Goal: Transaction & Acquisition: Purchase product/service

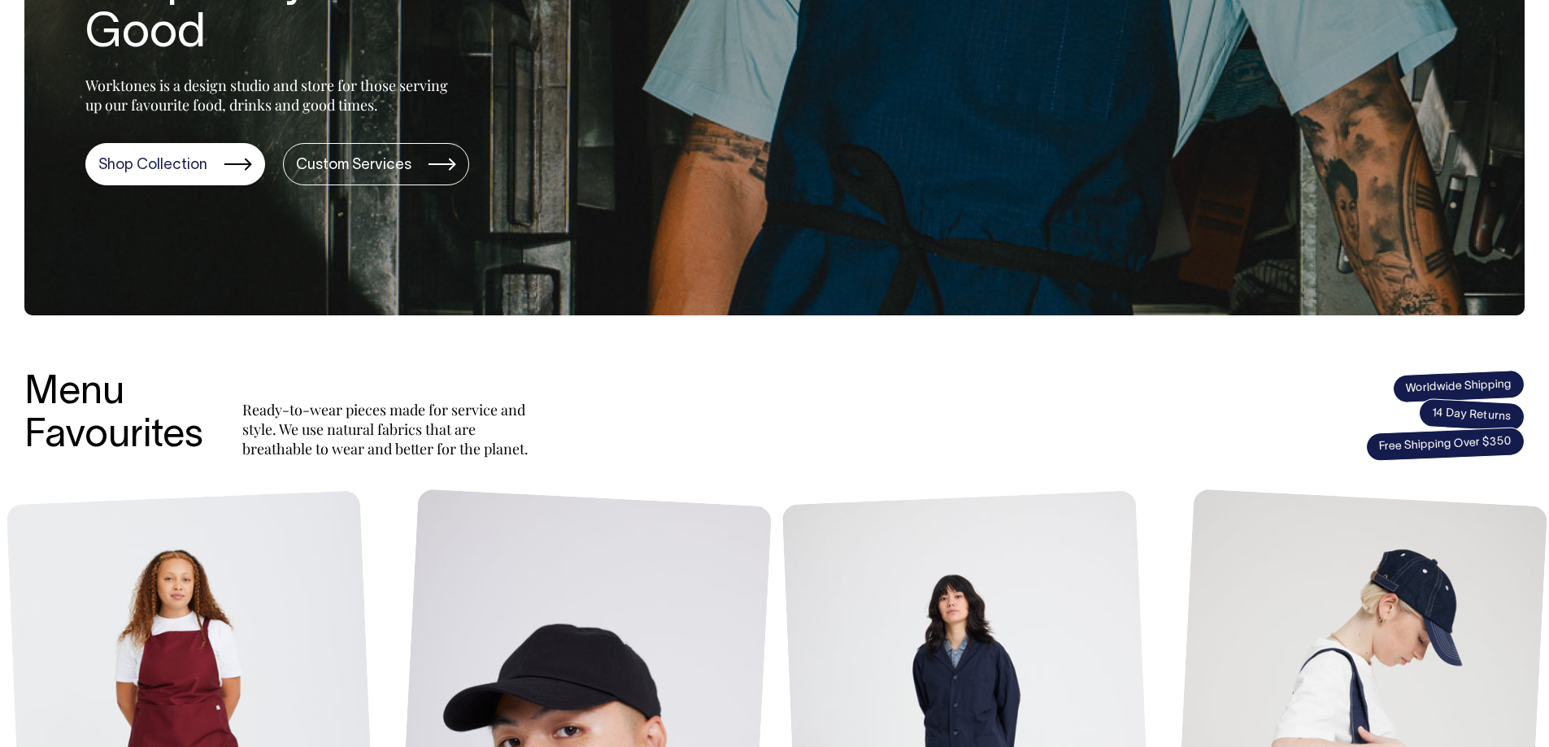
scroll to position [325, 0]
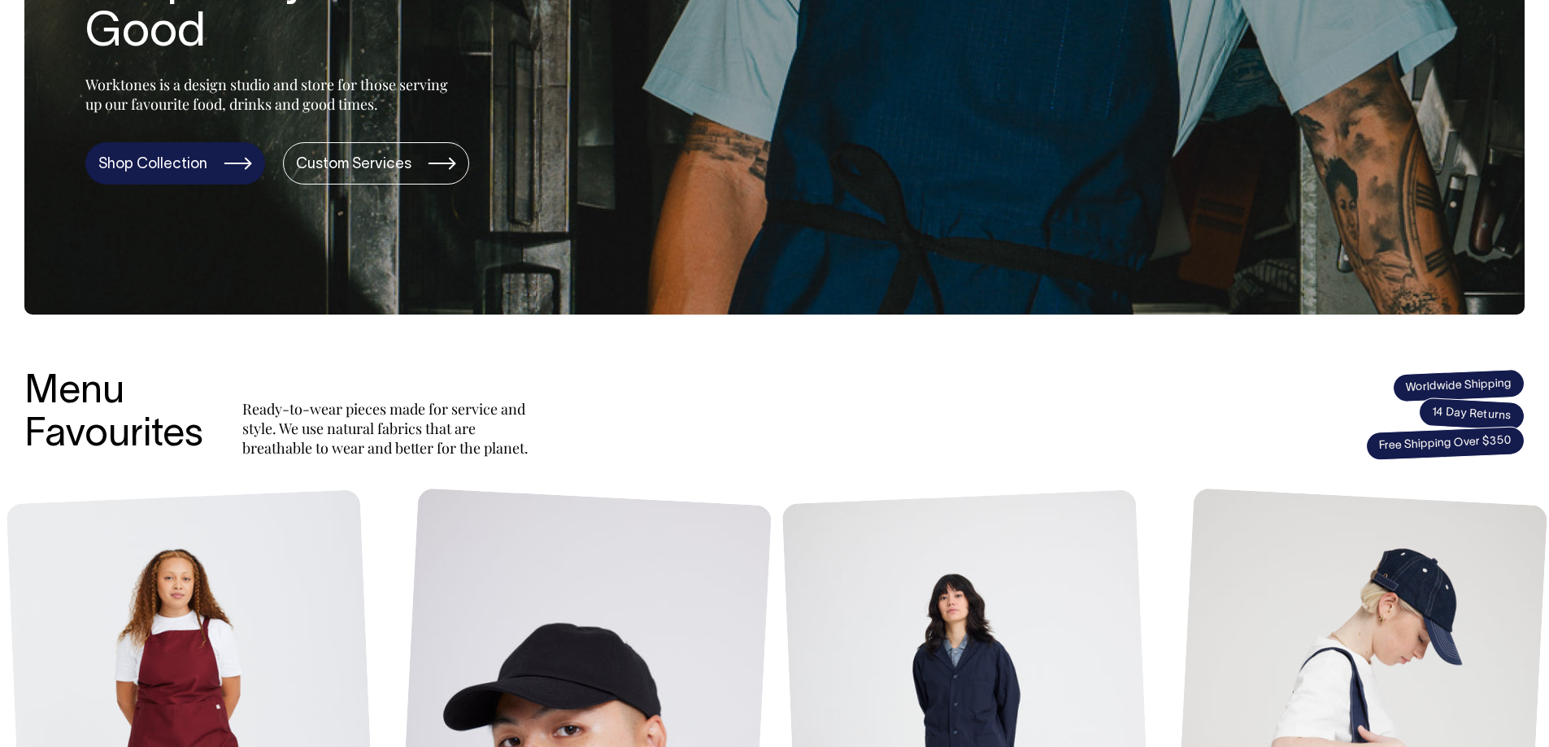
click at [216, 154] on link "Shop Collection" at bounding box center [175, 163] width 180 height 42
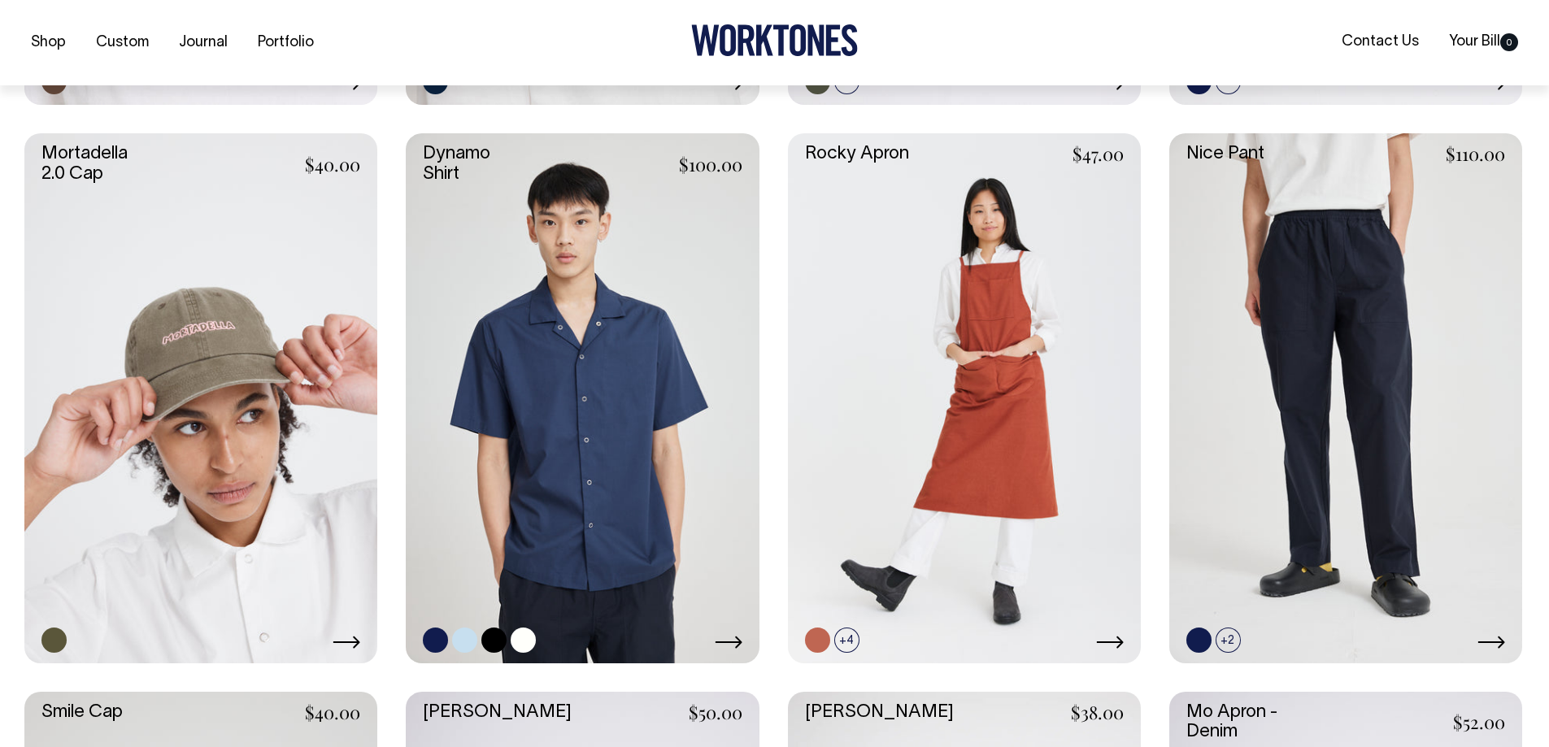
scroll to position [1463, 0]
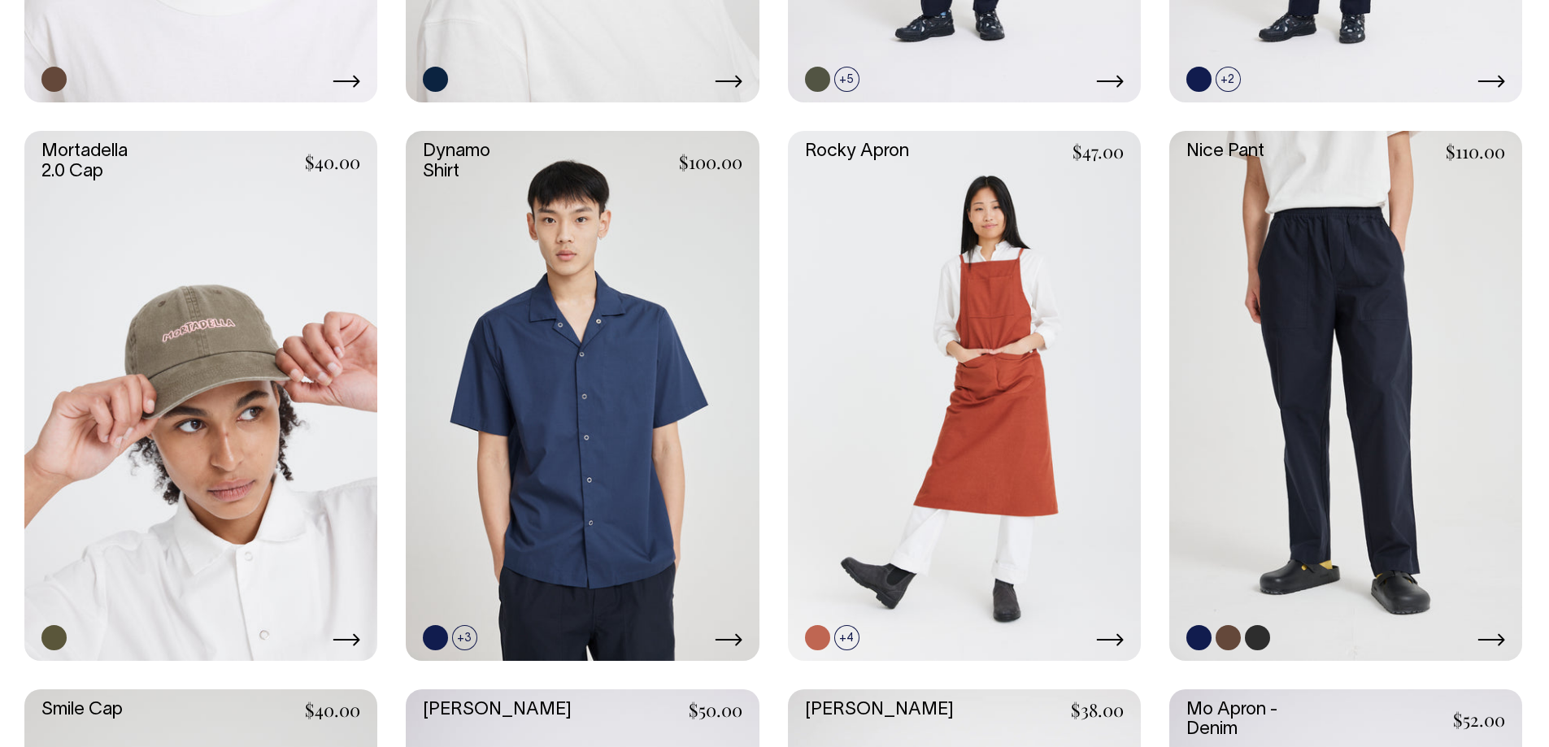
click at [1444, 346] on link at bounding box center [1345, 395] width 353 height 529
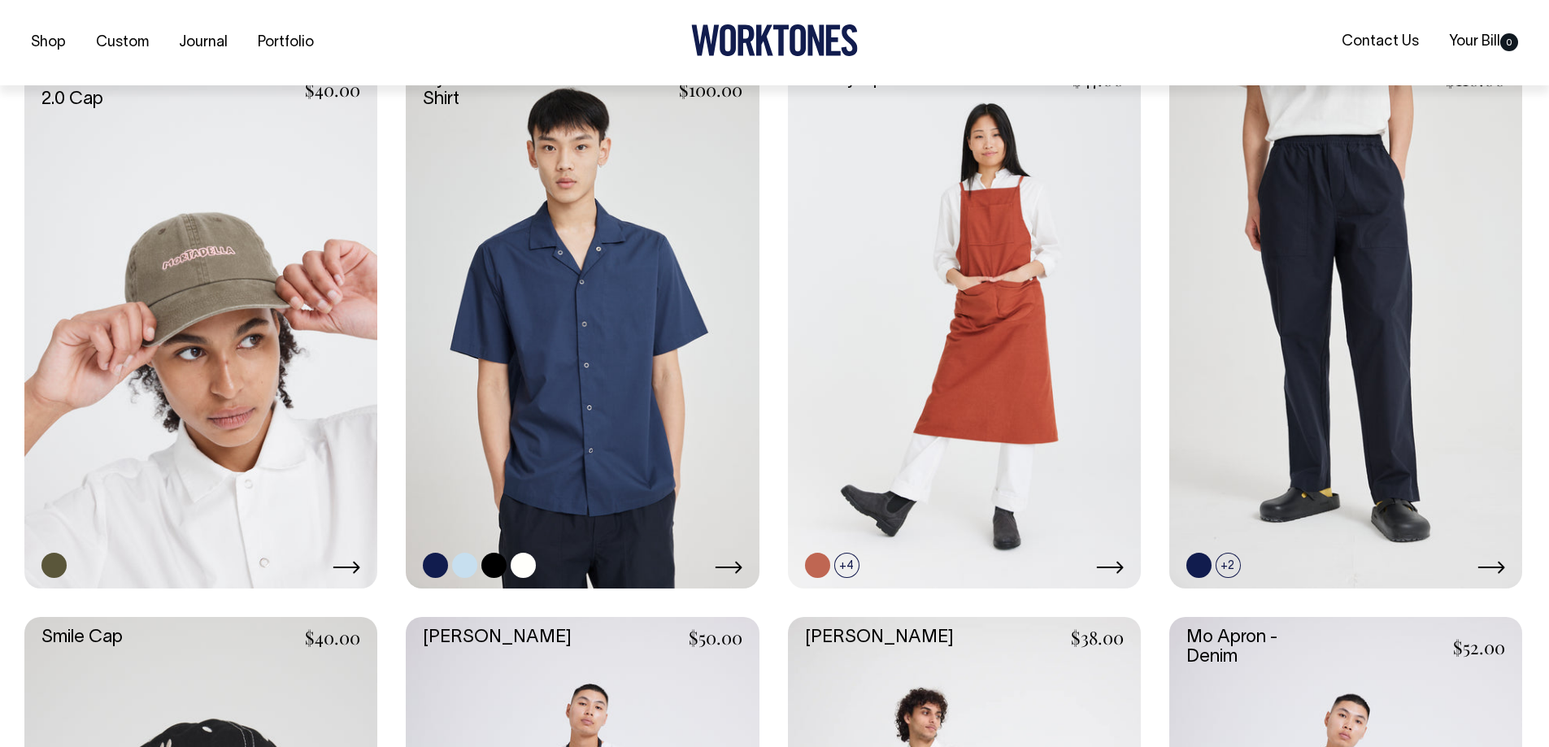
scroll to position [1541, 0]
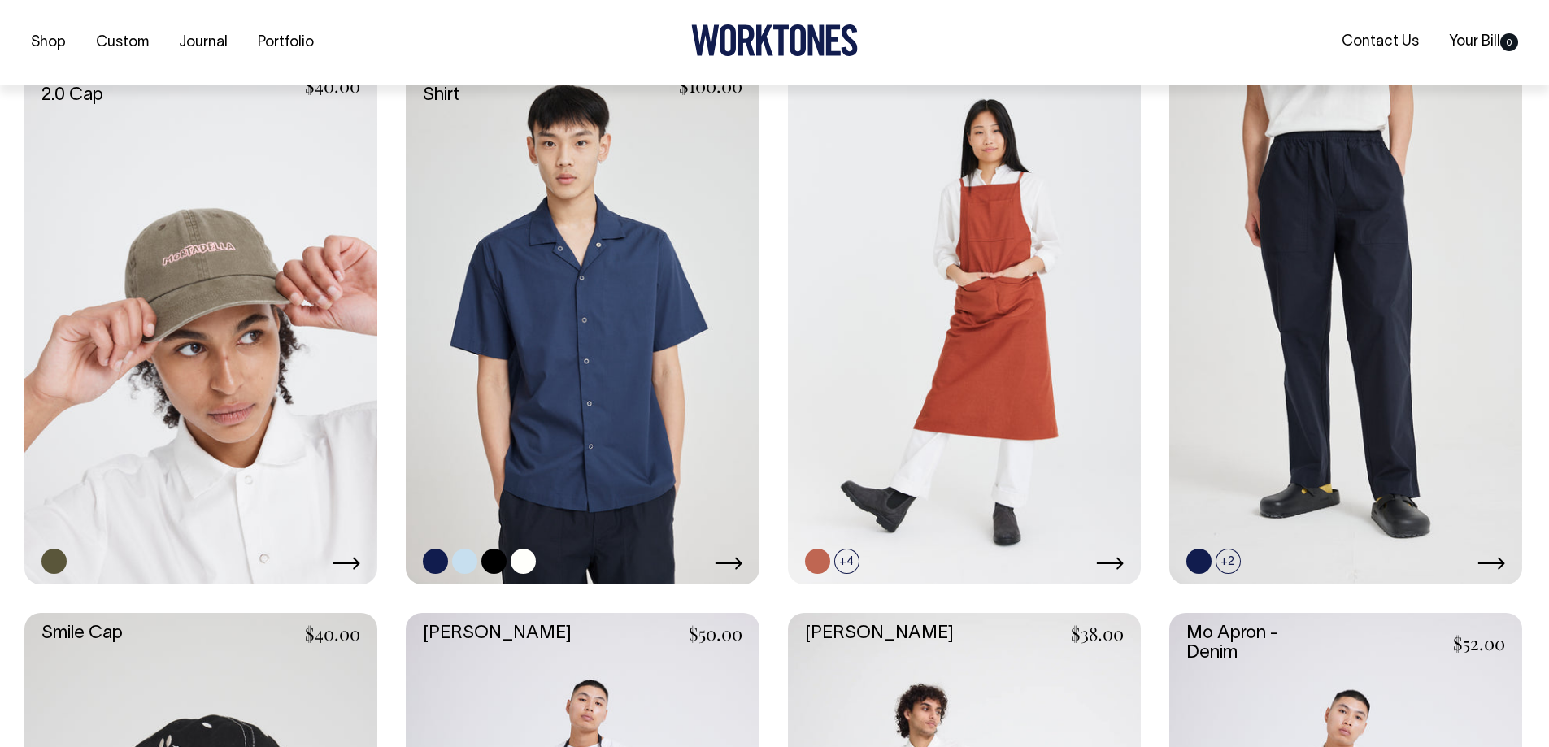
click at [705, 267] on link at bounding box center [582, 318] width 353 height 529
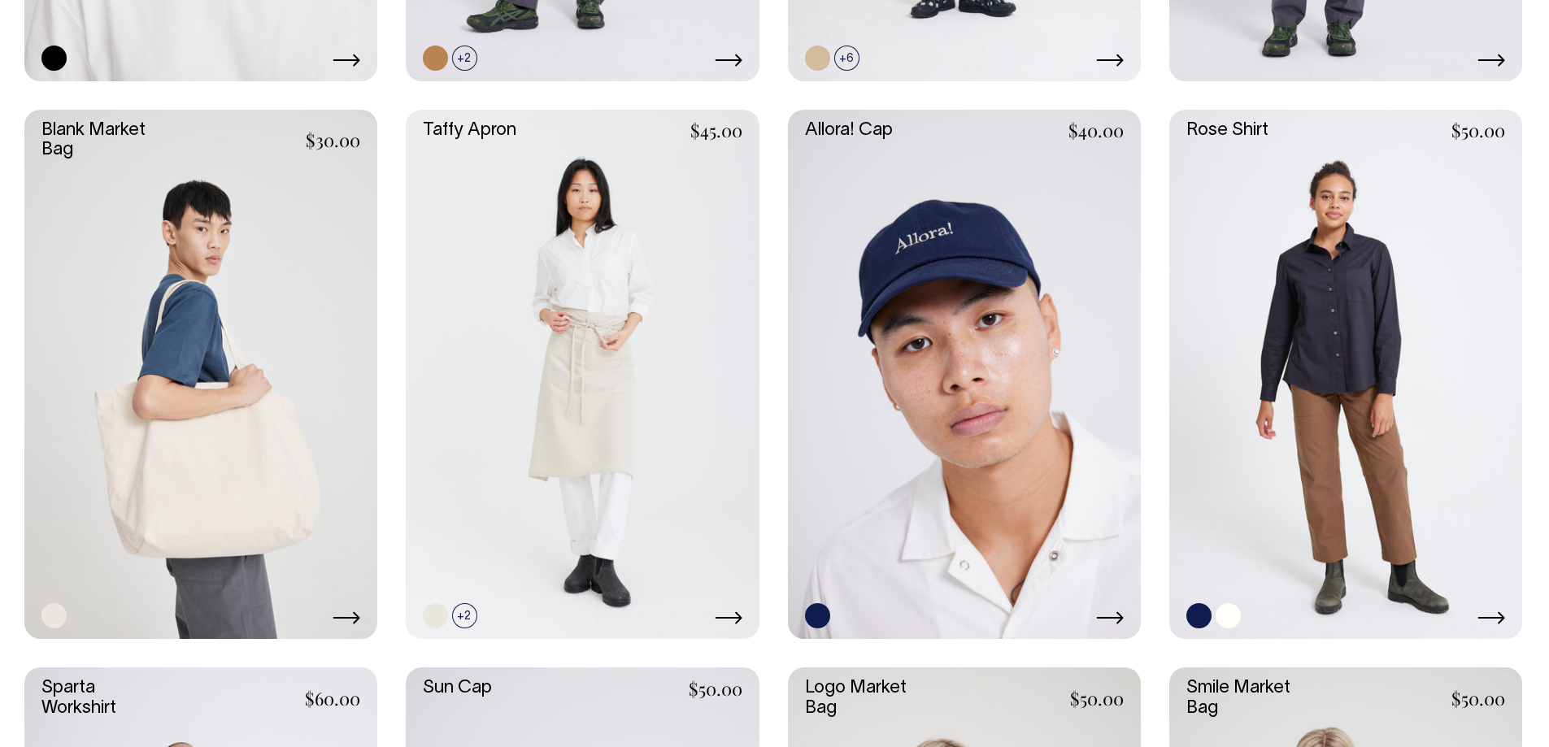
click at [1383, 238] on link at bounding box center [1345, 374] width 353 height 529
click at [1379, 223] on link at bounding box center [1345, 375] width 353 height 529
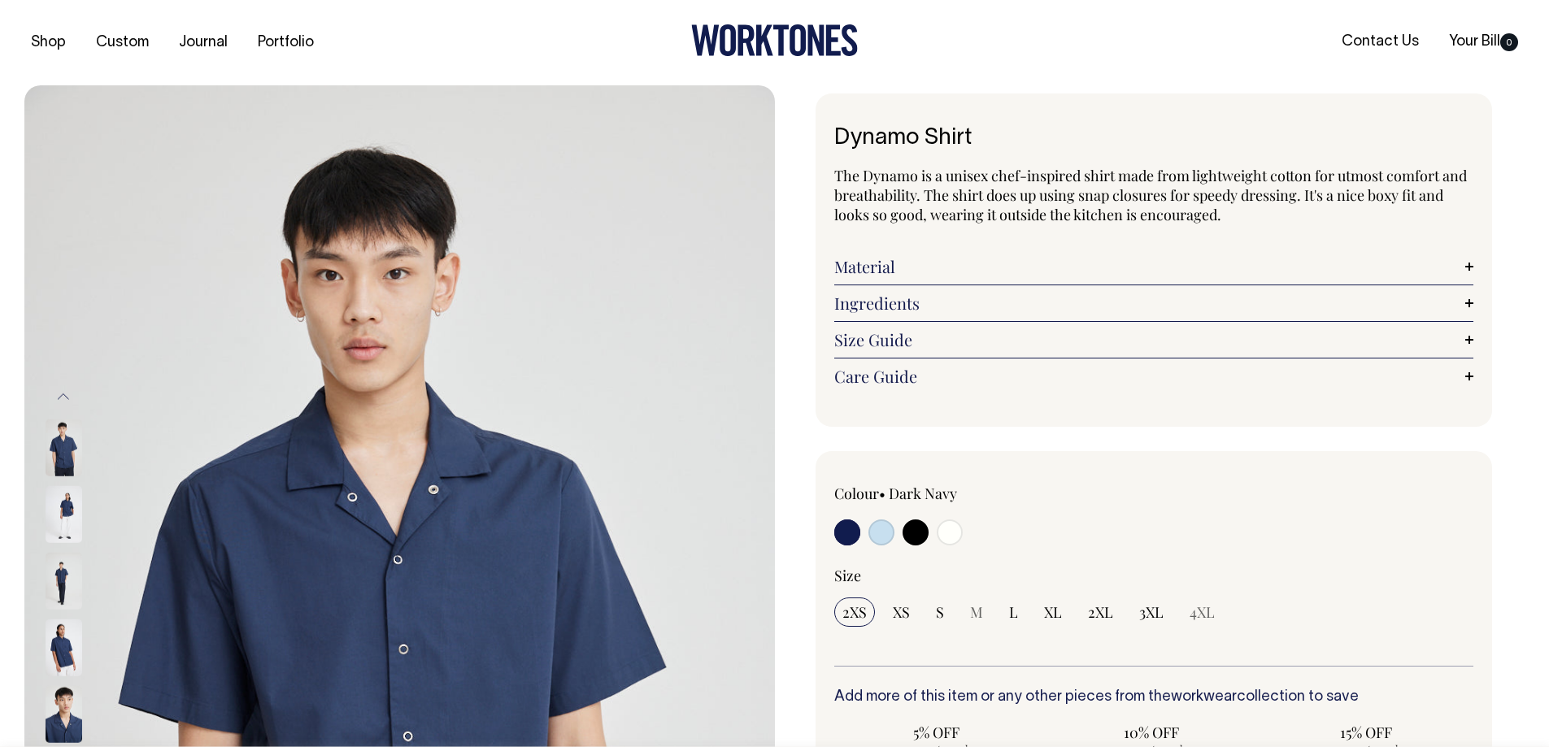
click at [932, 276] on link "Material" at bounding box center [1154, 267] width 640 height 20
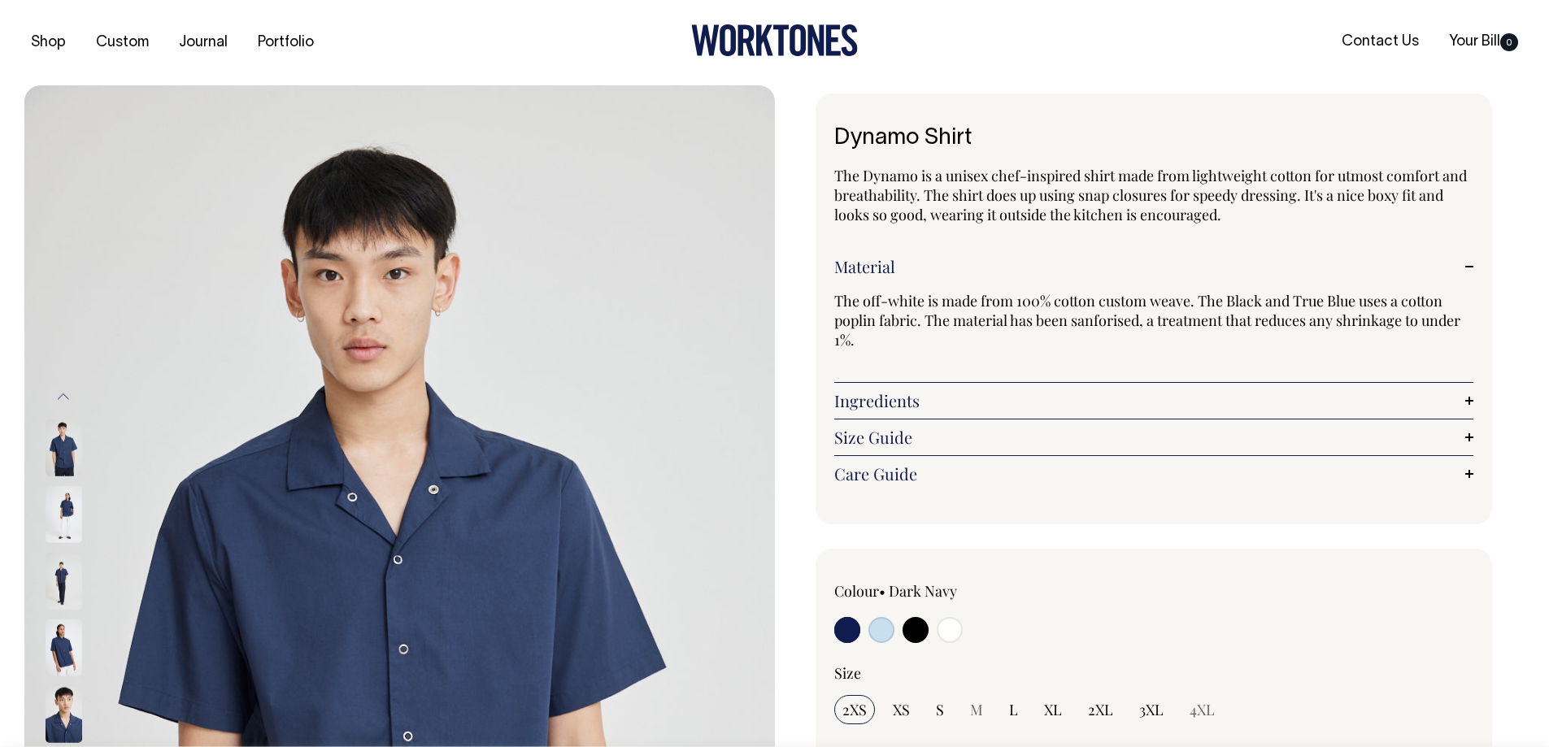
click at [1101, 395] on link "Ingredients" at bounding box center [1154, 401] width 640 height 20
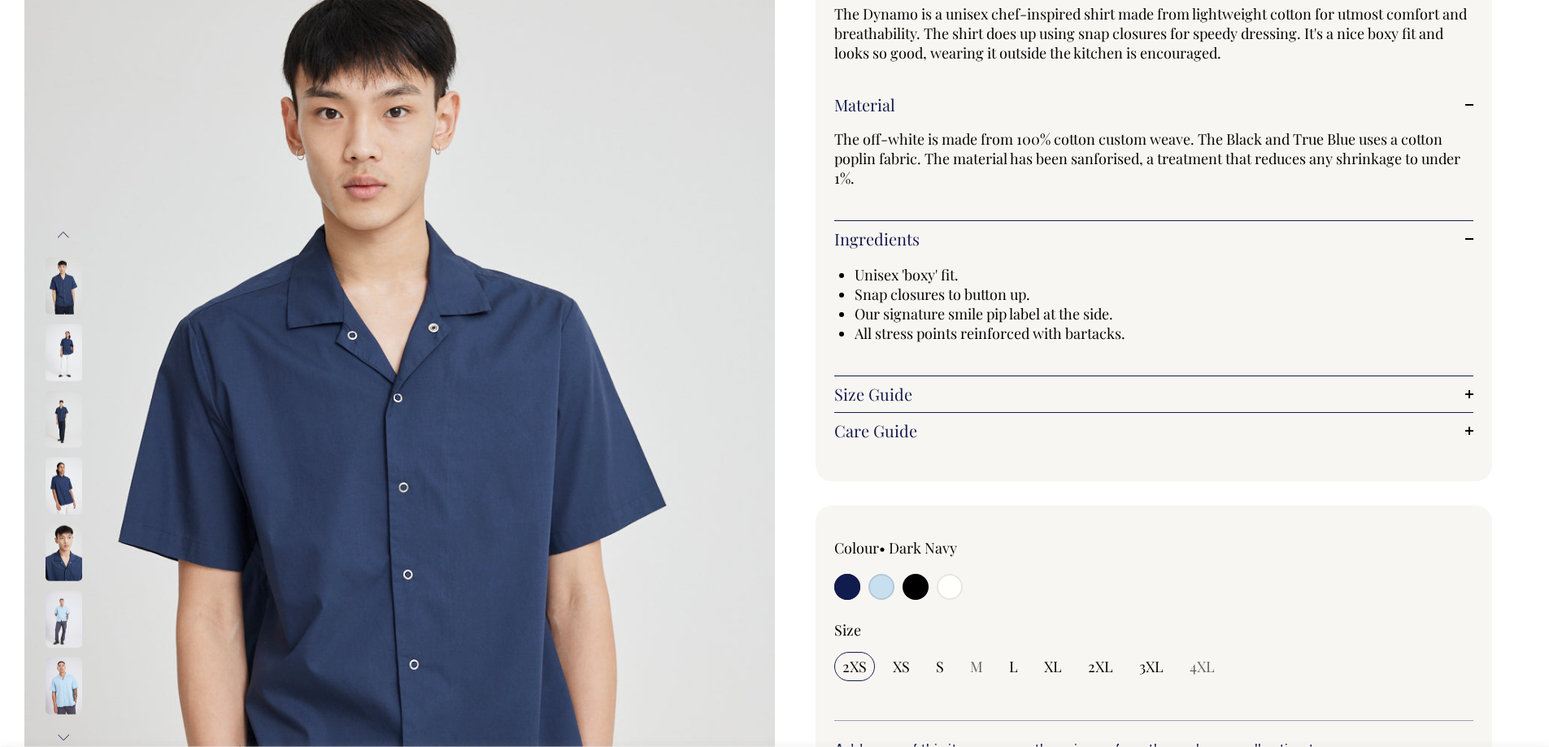
scroll to position [163, 0]
click at [956, 393] on link "Size Guide" at bounding box center [1154, 394] width 640 height 20
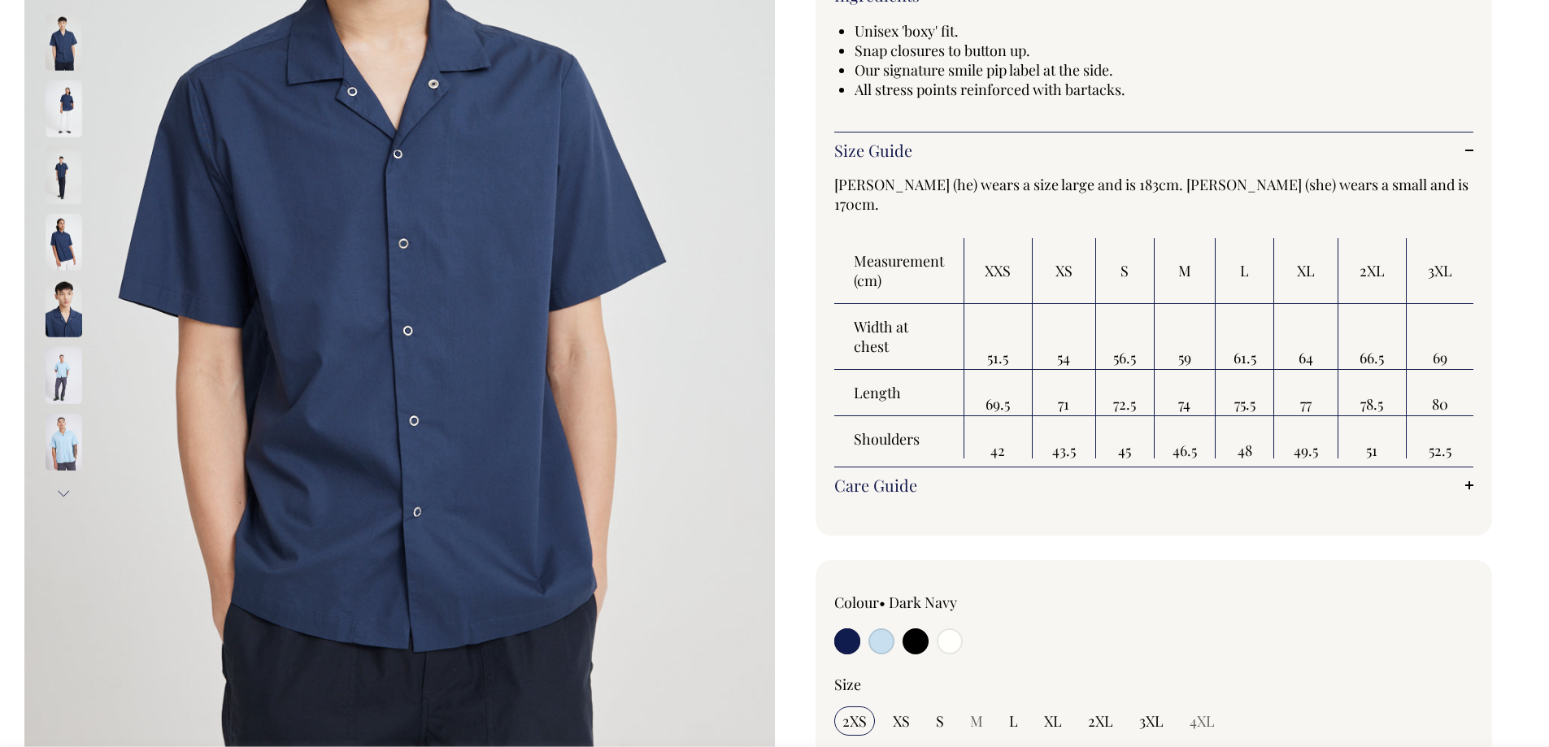
scroll to position [406, 0]
click at [883, 487] on link "Care Guide" at bounding box center [1154, 485] width 640 height 20
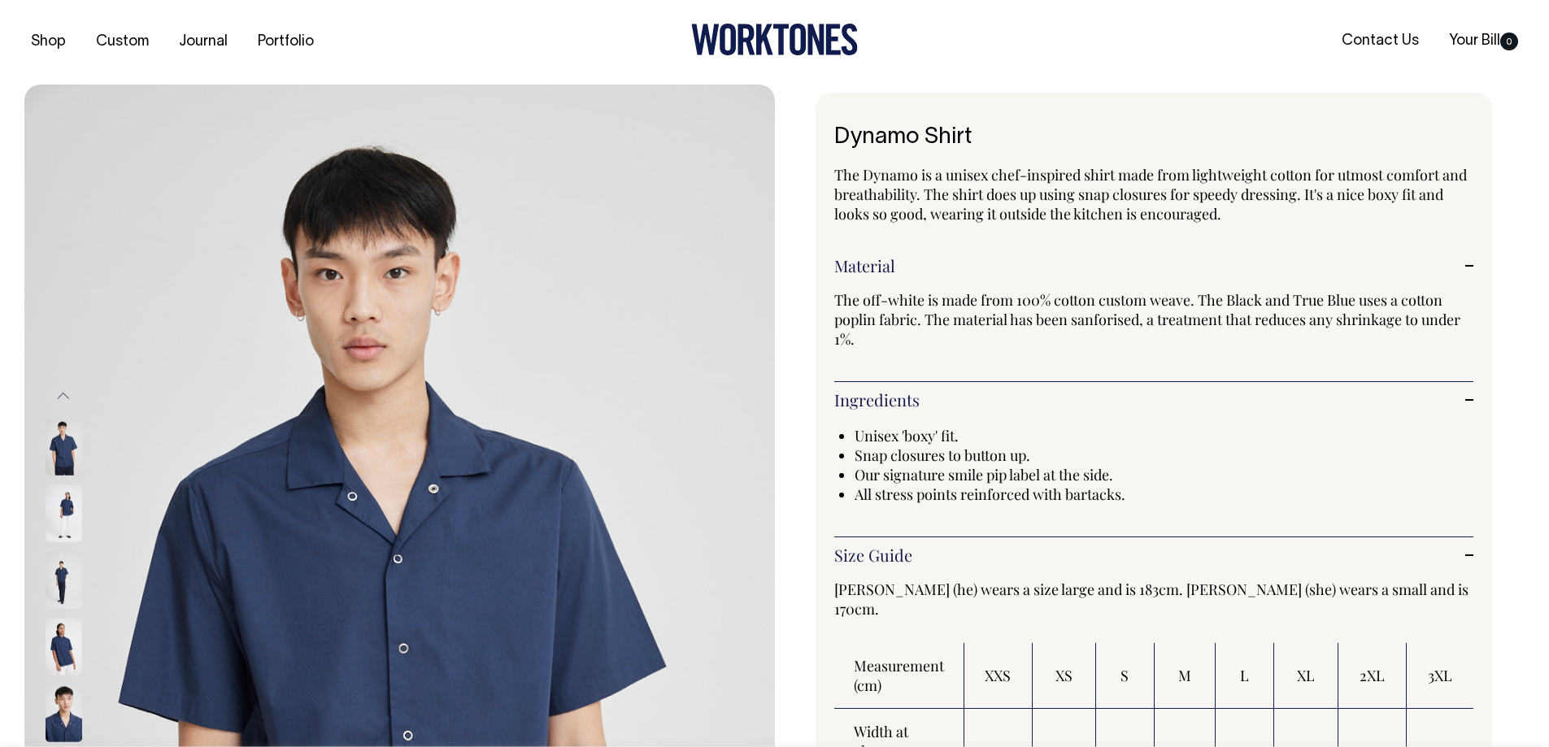
scroll to position [0, 0]
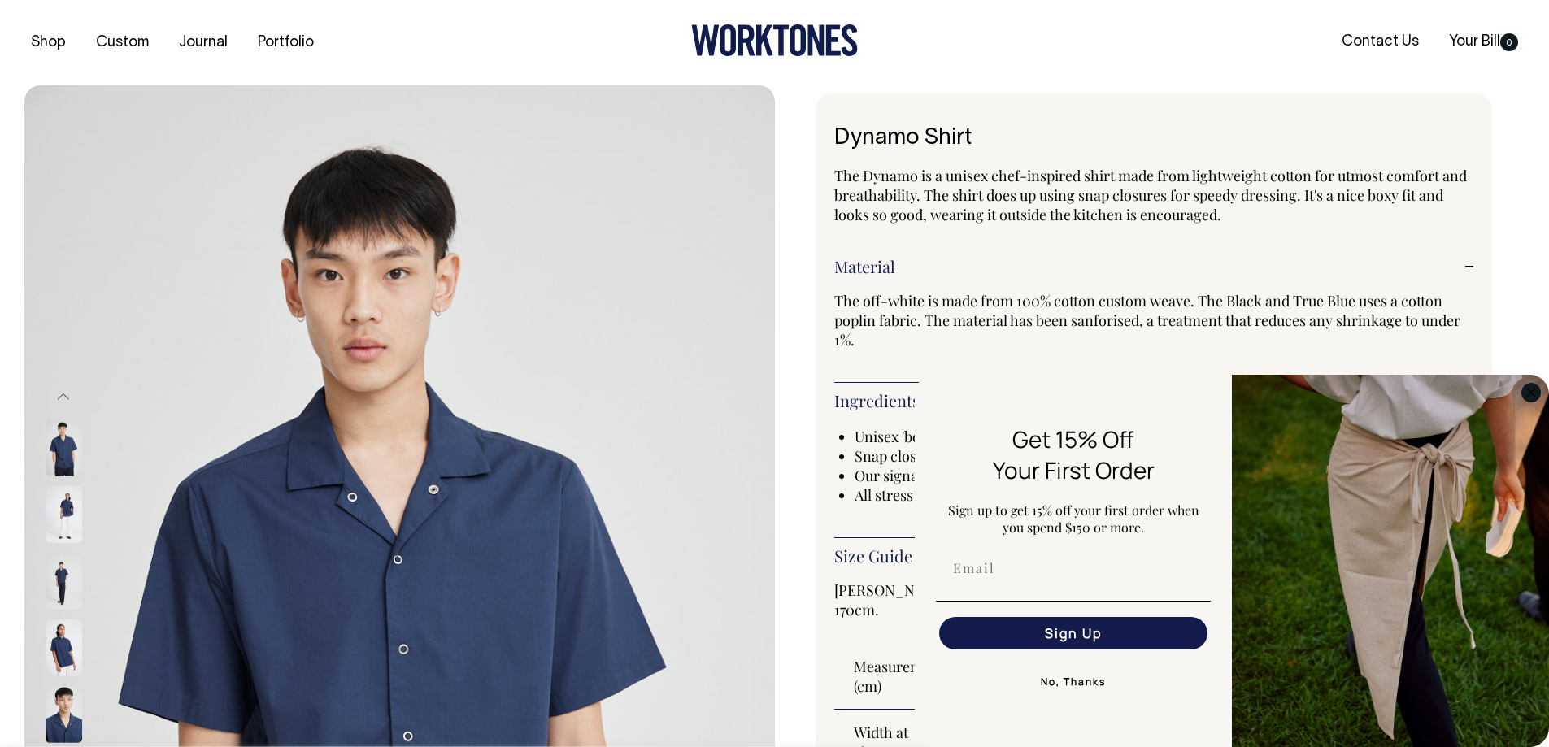
click at [1529, 391] on icon "Close dialog" at bounding box center [1531, 393] width 8 height 8
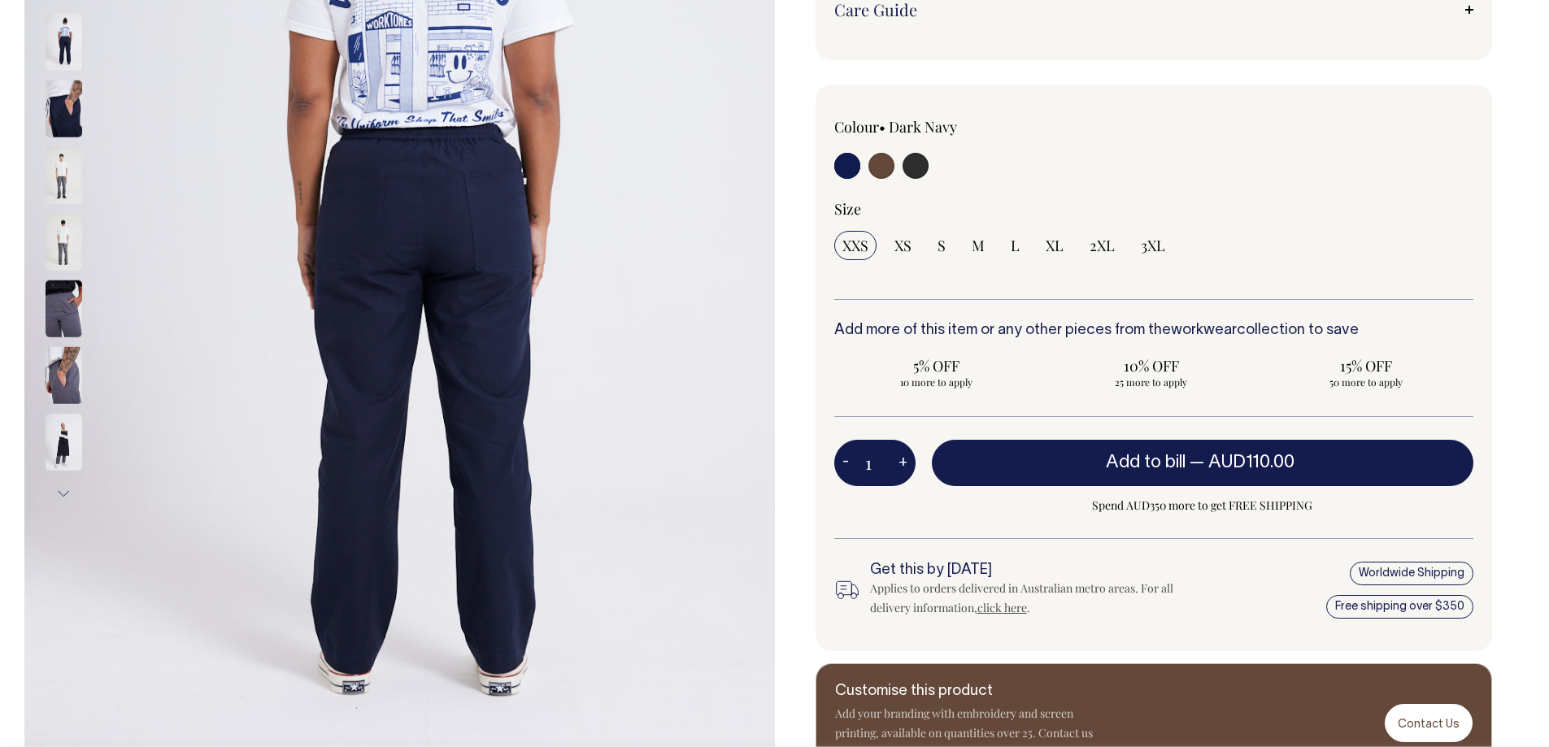
scroll to position [406, 0]
click at [68, 327] on img at bounding box center [64, 308] width 37 height 57
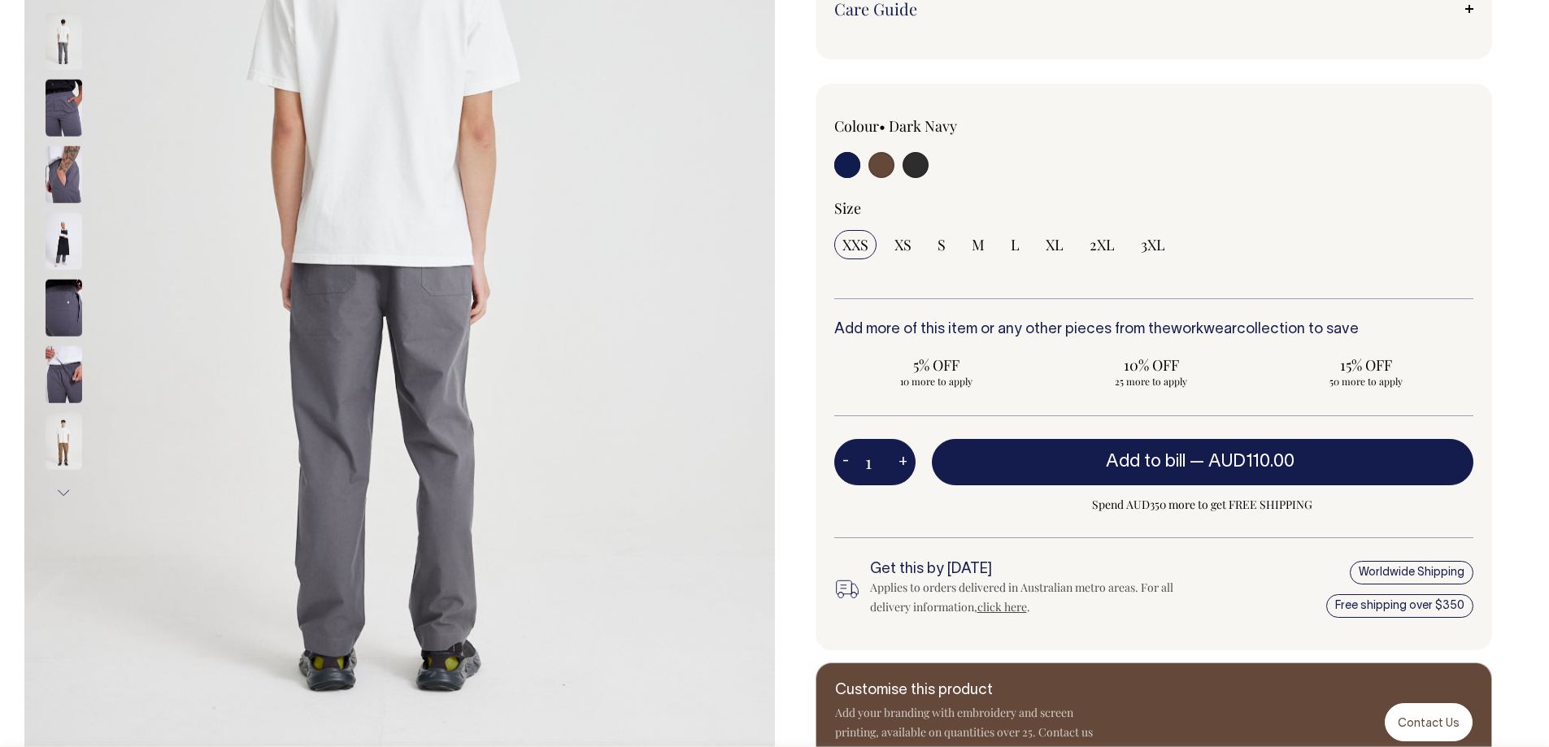
click at [59, 376] on img at bounding box center [64, 374] width 37 height 57
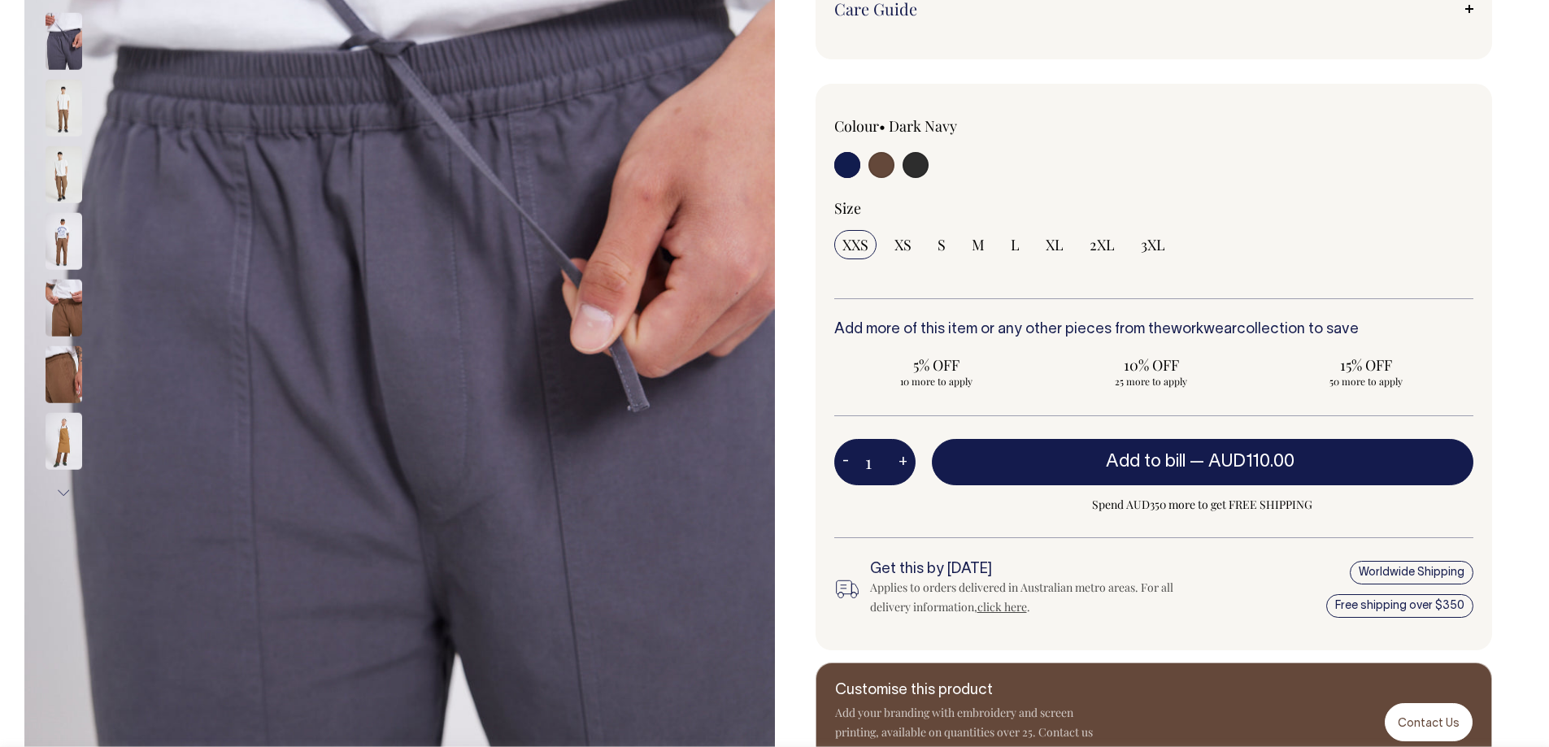
click at [808, 241] on div "Nice Pant Made good for serious work, the Nice Pants do it all. Suitable for ch…" at bounding box center [1150, 234] width 750 height 1095
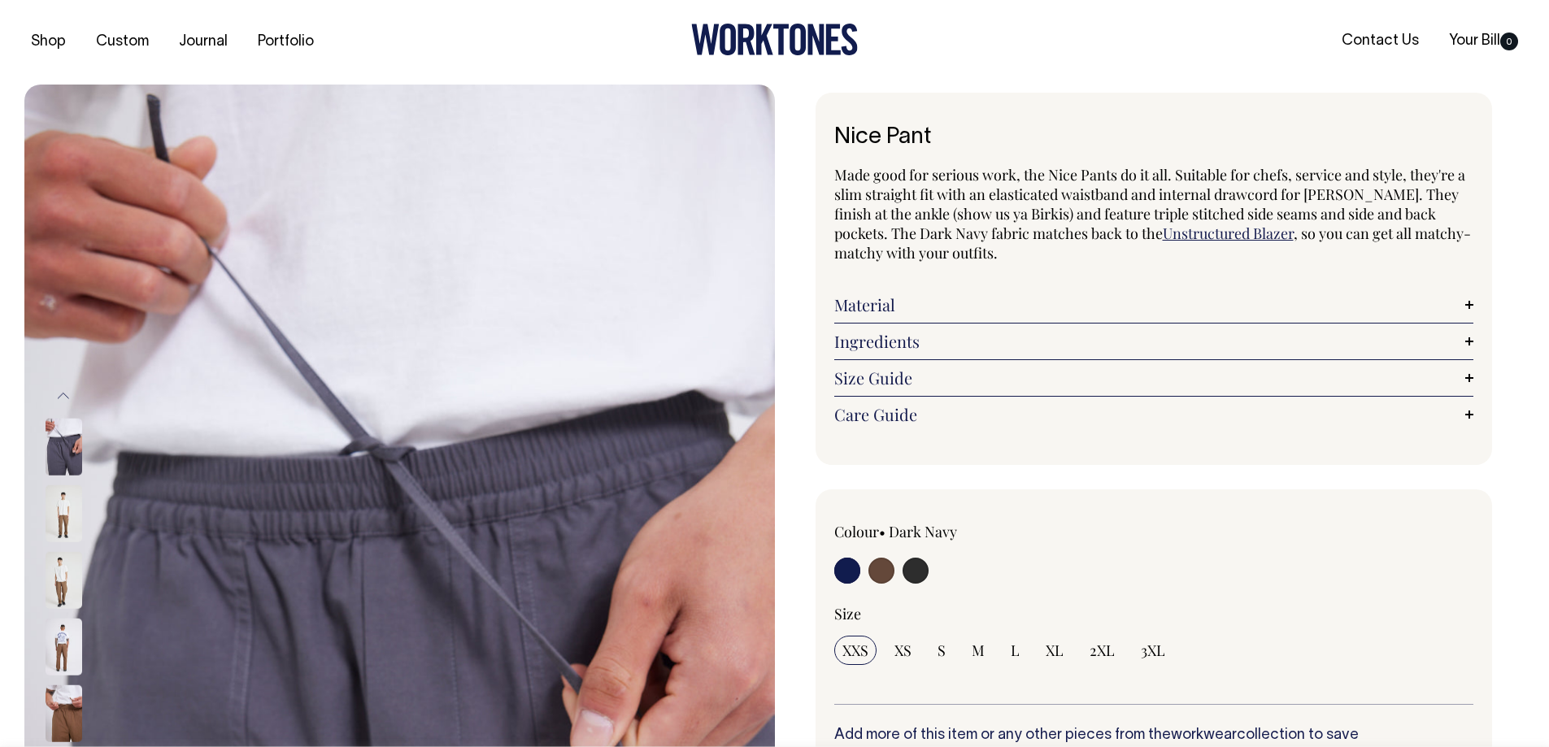
scroll to position [0, 0]
click at [894, 306] on link "Material" at bounding box center [1154, 306] width 640 height 20
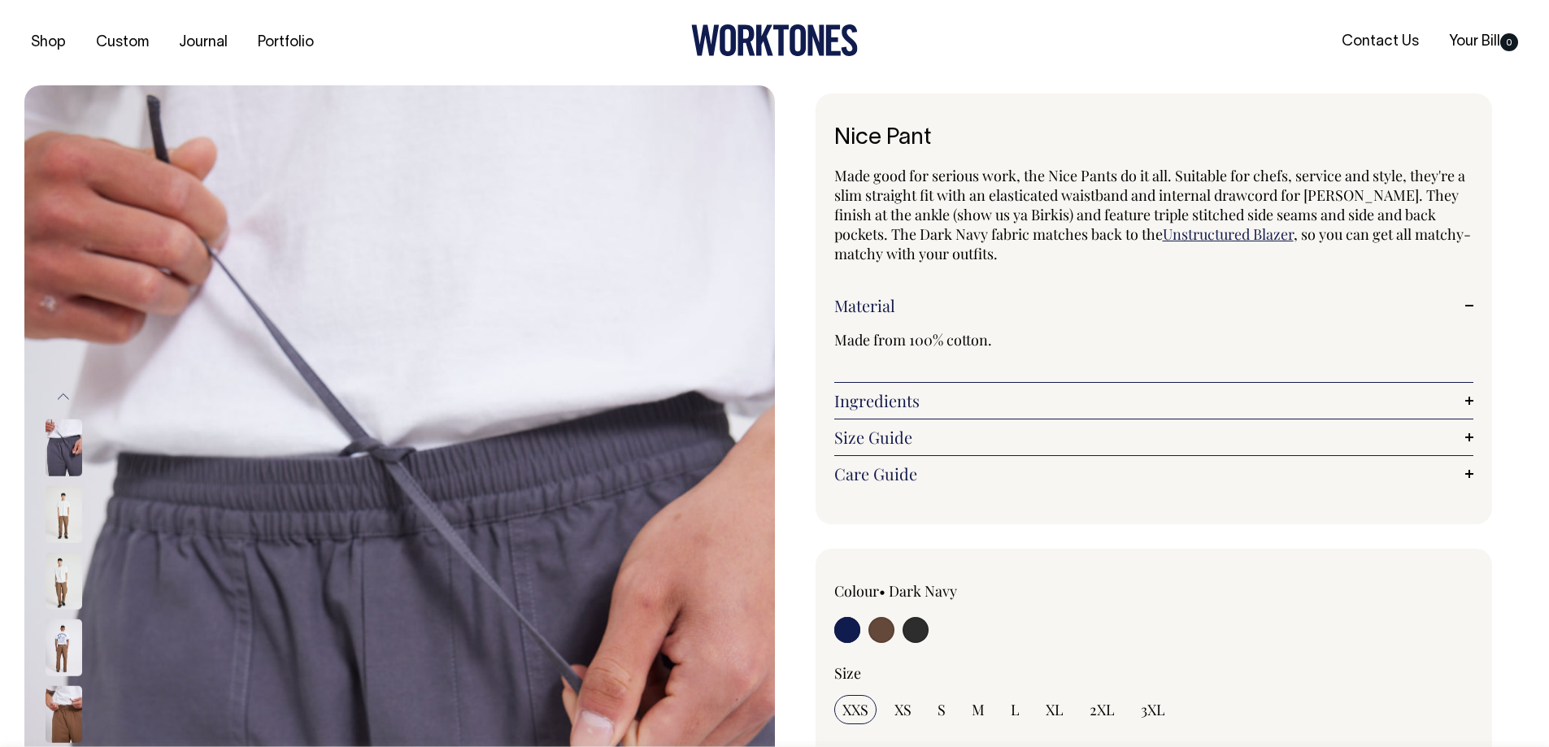
click at [870, 391] on link "Ingredients" at bounding box center [1154, 401] width 640 height 20
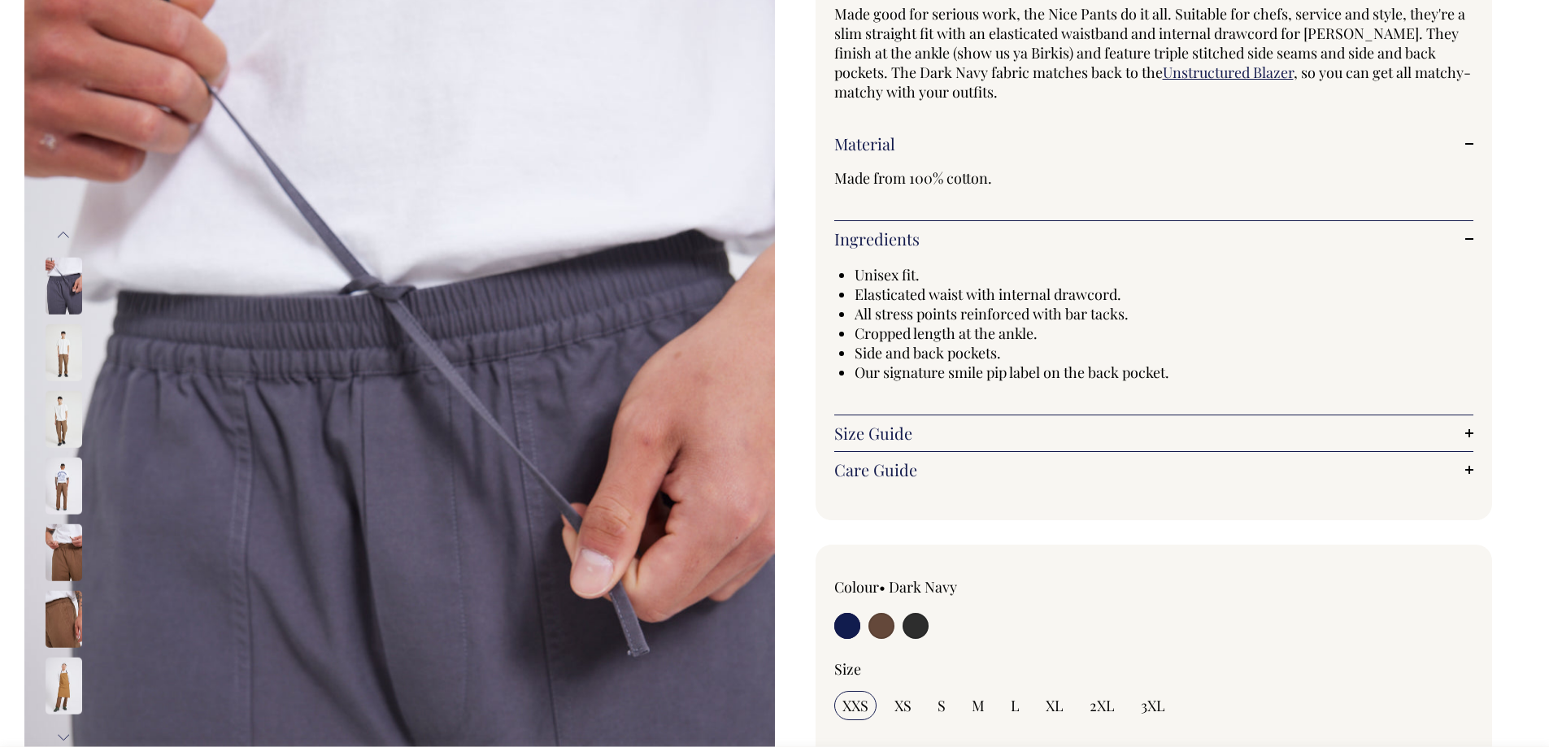
scroll to position [163, 0]
click at [878, 431] on link "Size Guide" at bounding box center [1154, 433] width 640 height 20
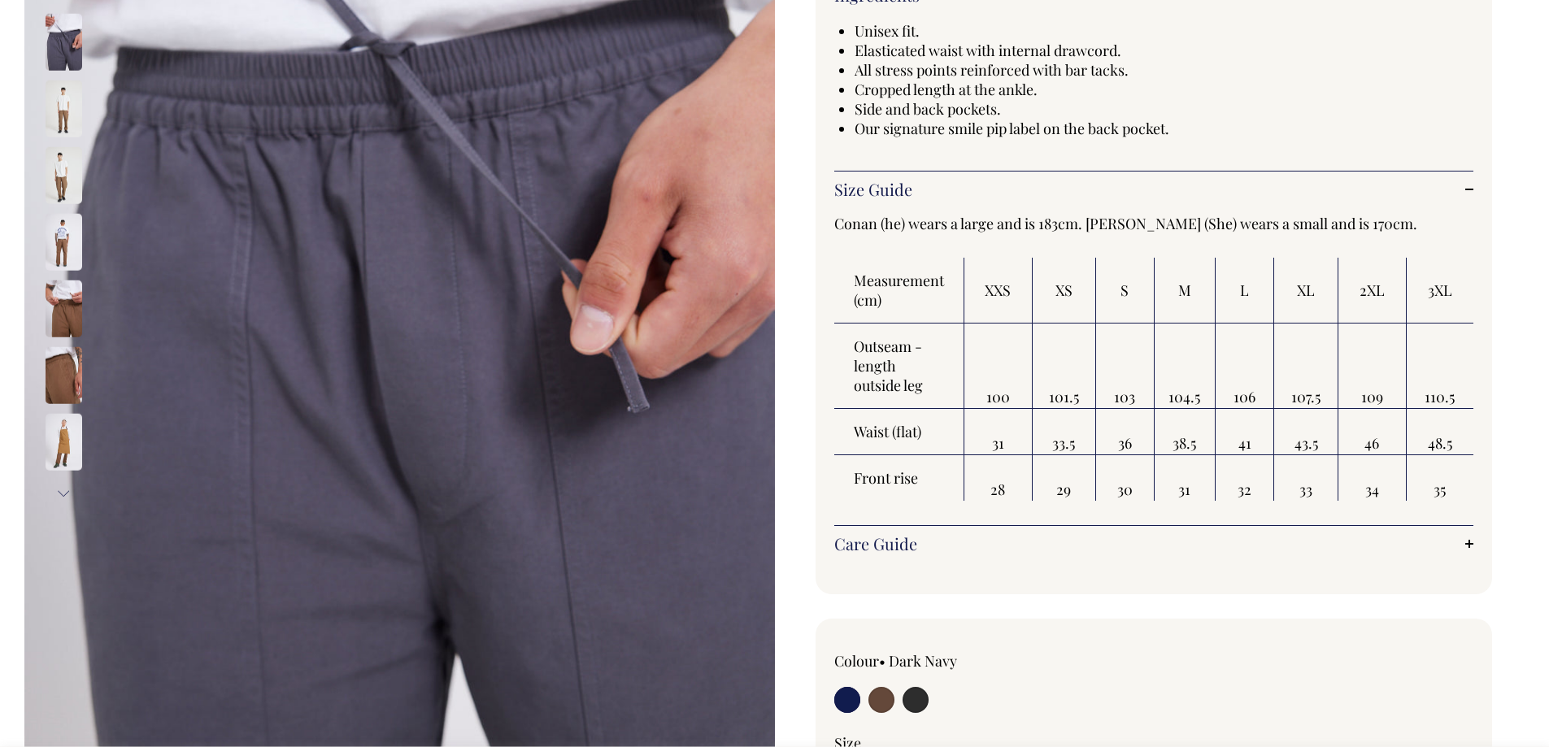
scroll to position [406, 0]
click at [888, 541] on link "Care Guide" at bounding box center [1154, 543] width 640 height 20
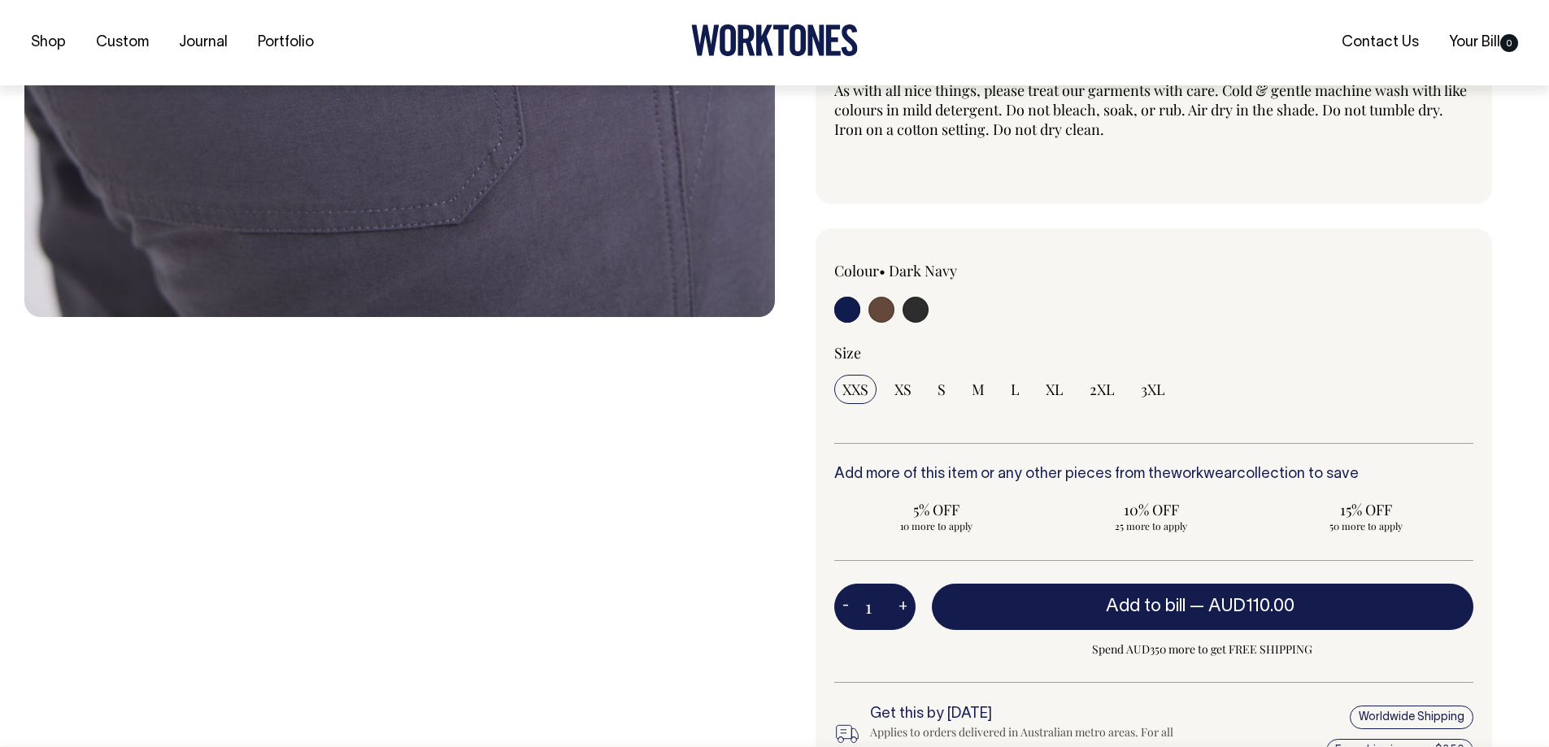
scroll to position [894, 0]
click at [855, 314] on input "radio" at bounding box center [847, 309] width 26 height 26
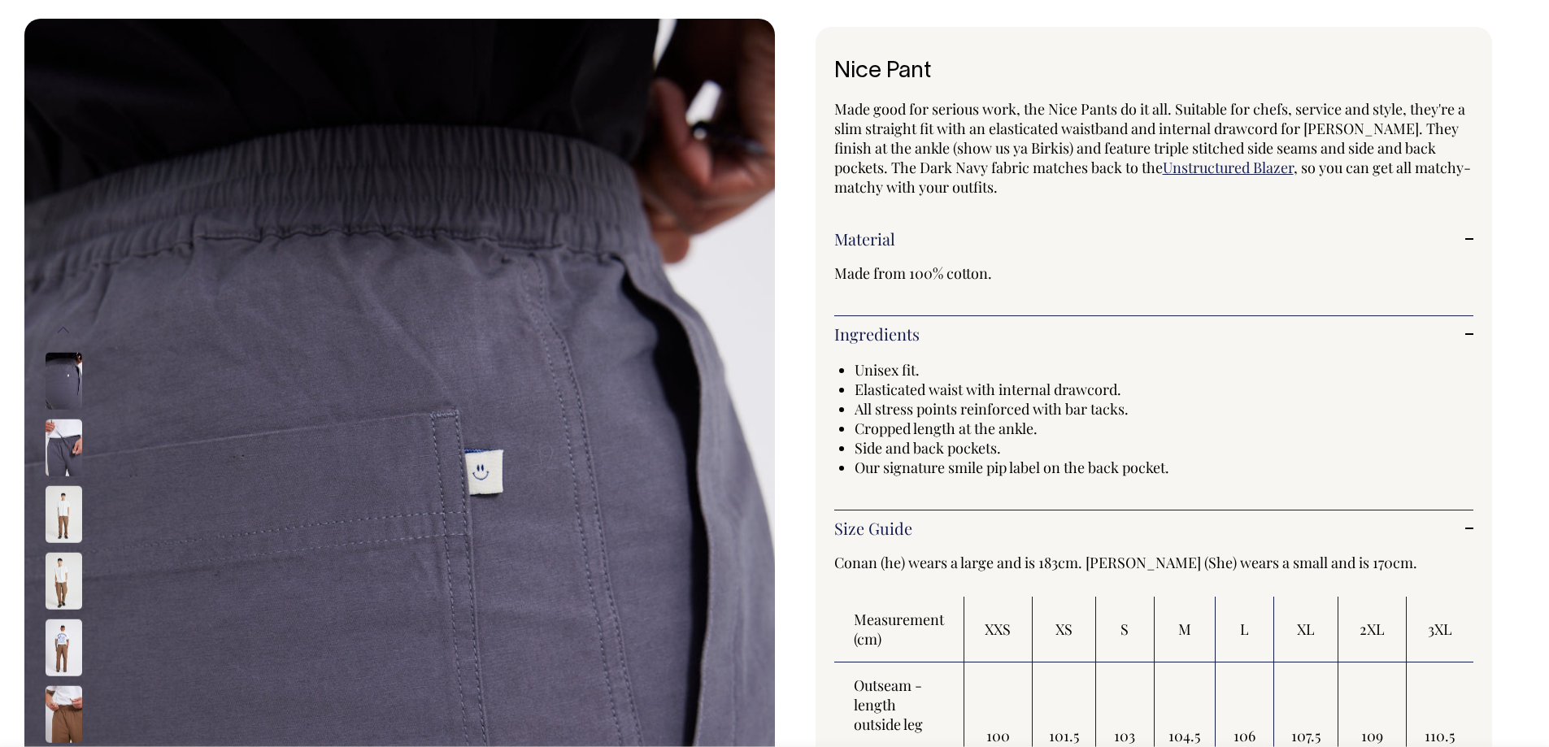
scroll to position [29, 0]
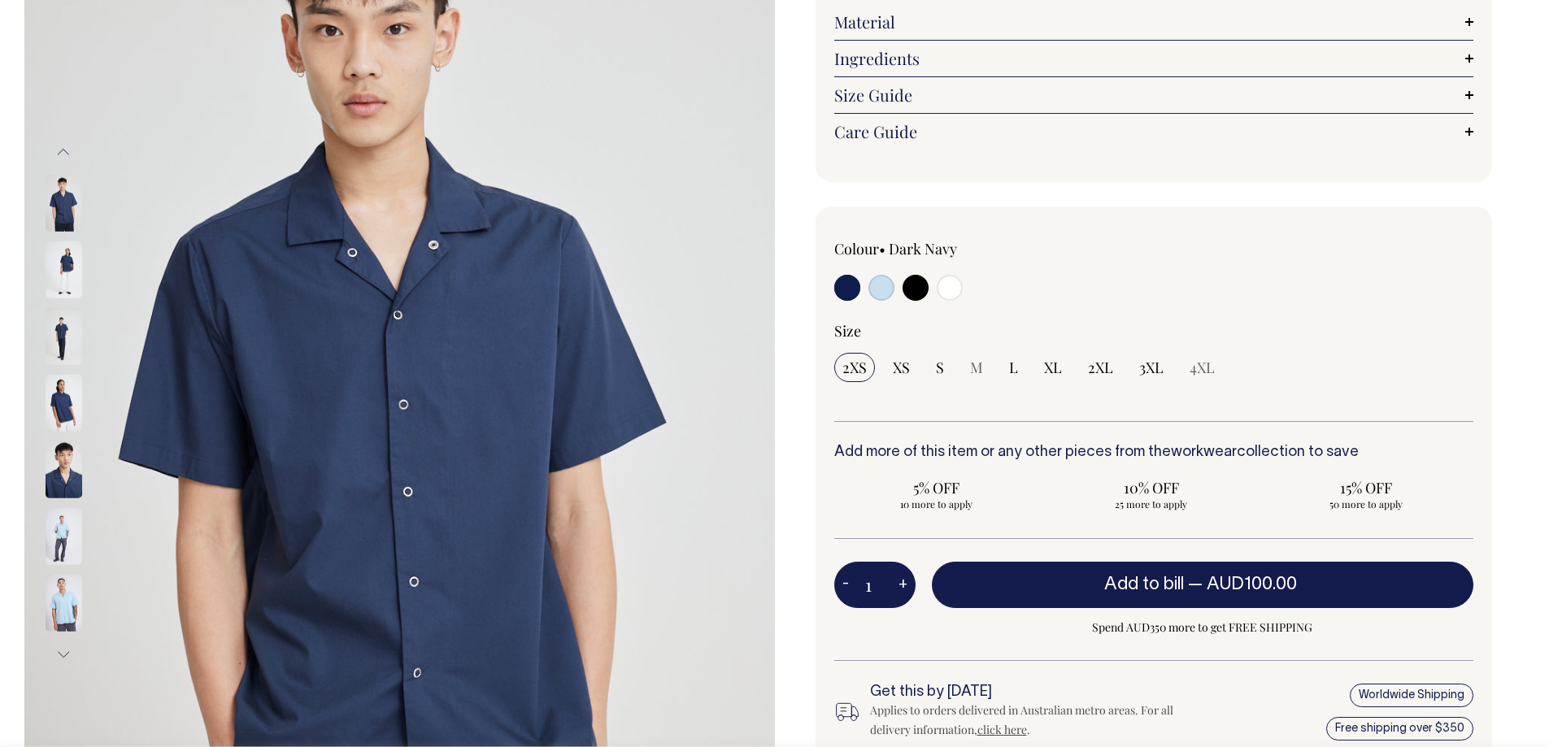
click at [849, 292] on input "radio" at bounding box center [847, 288] width 26 height 26
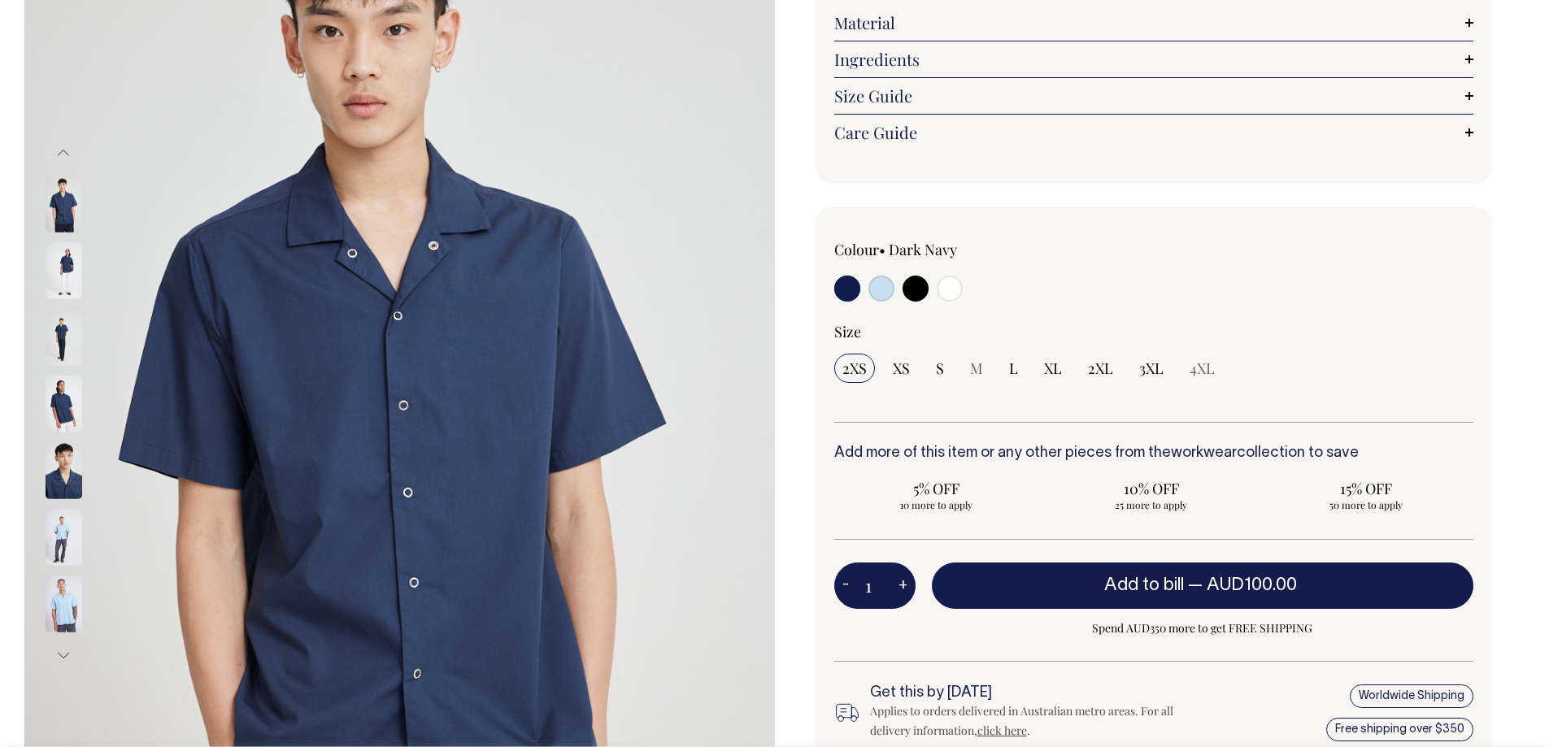
click at [849, 297] on input "radio" at bounding box center [847, 289] width 26 height 26
click at [884, 296] on input "radio" at bounding box center [881, 289] width 26 height 26
radio input "true"
select select "True Blue"
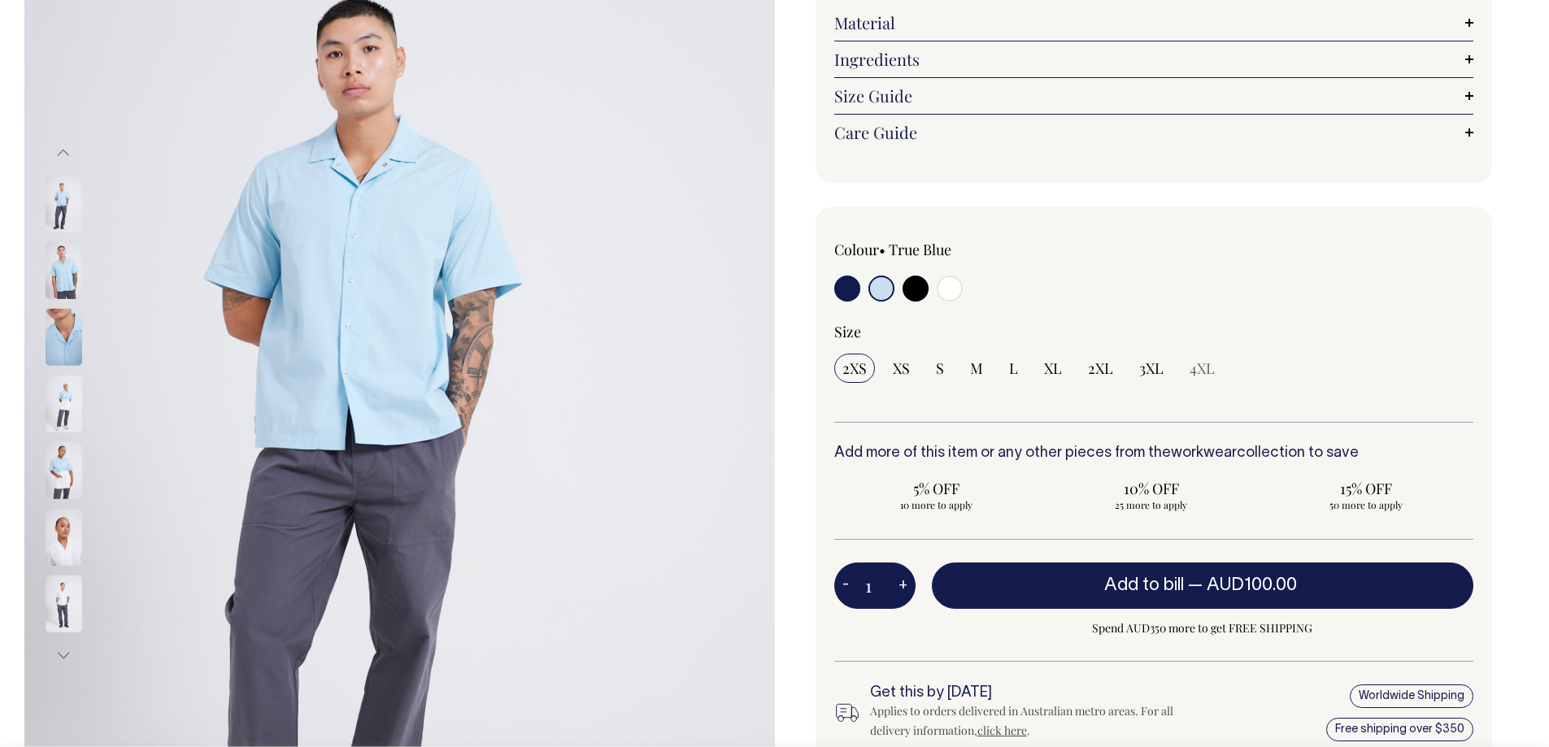
click at [844, 291] on input "radio" at bounding box center [847, 289] width 26 height 26
radio input "true"
select select "Dark Navy"
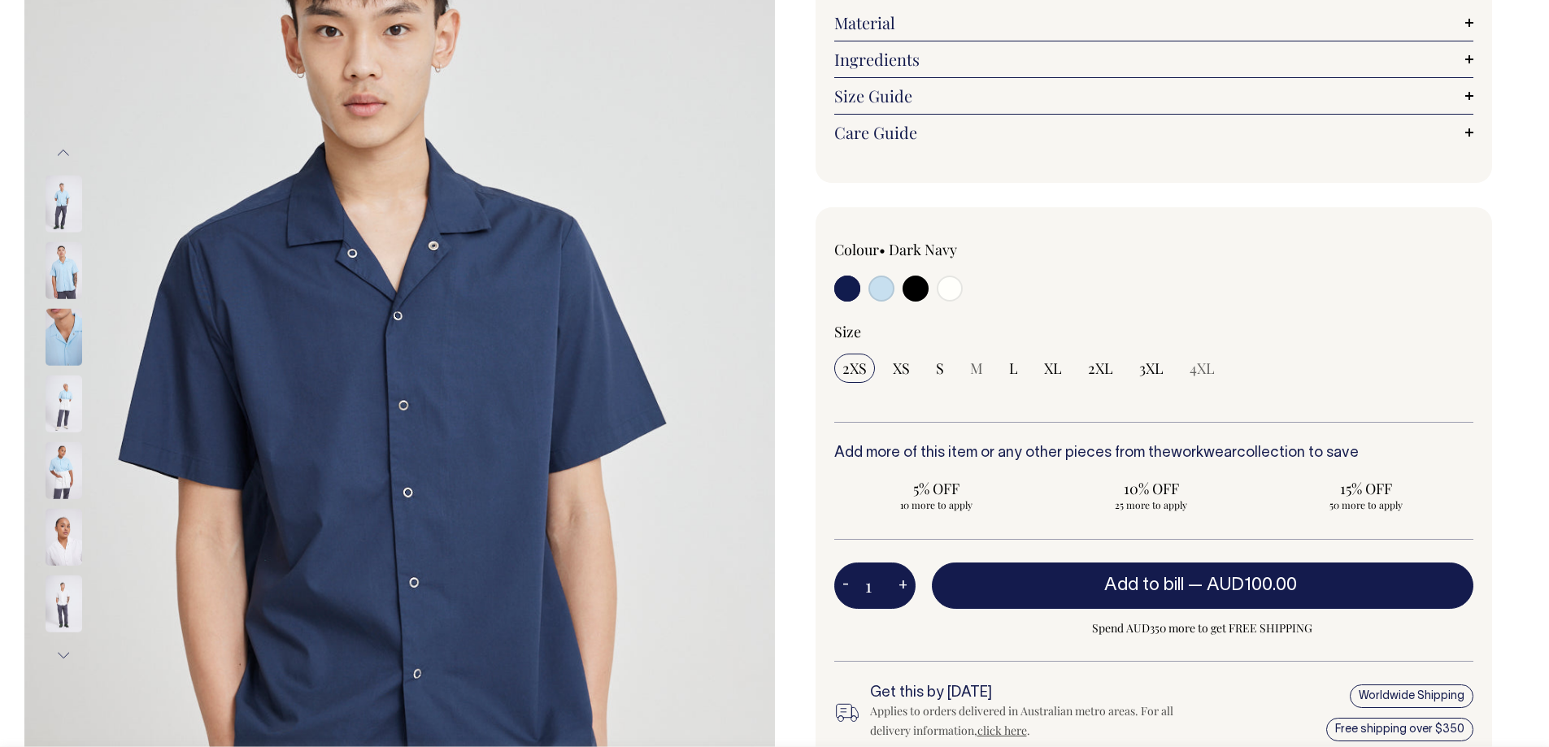
click at [878, 293] on input "radio" at bounding box center [881, 289] width 26 height 26
radio input "true"
select select "True Blue"
click at [922, 296] on input "radio" at bounding box center [915, 289] width 26 height 26
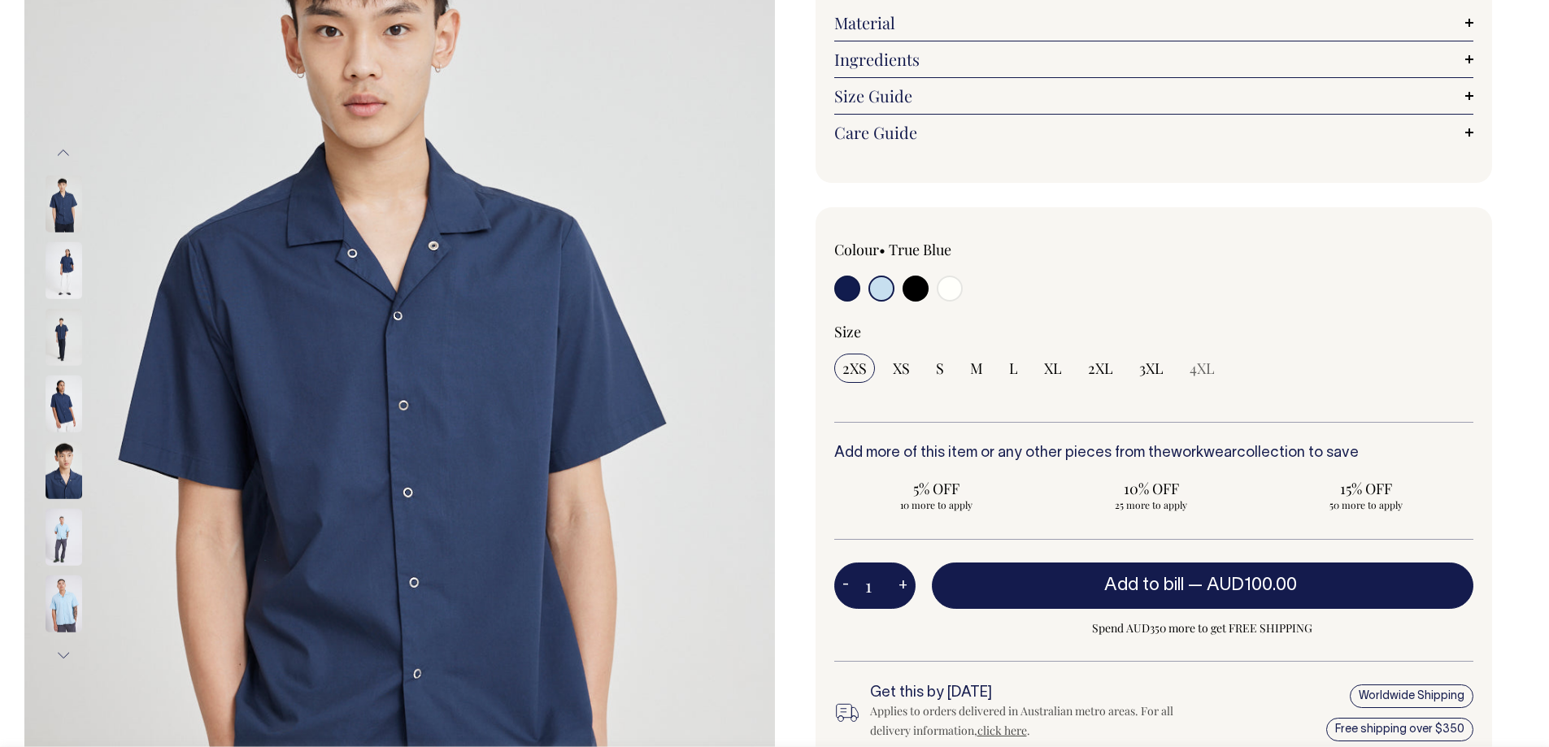
radio input "true"
select select "Black"
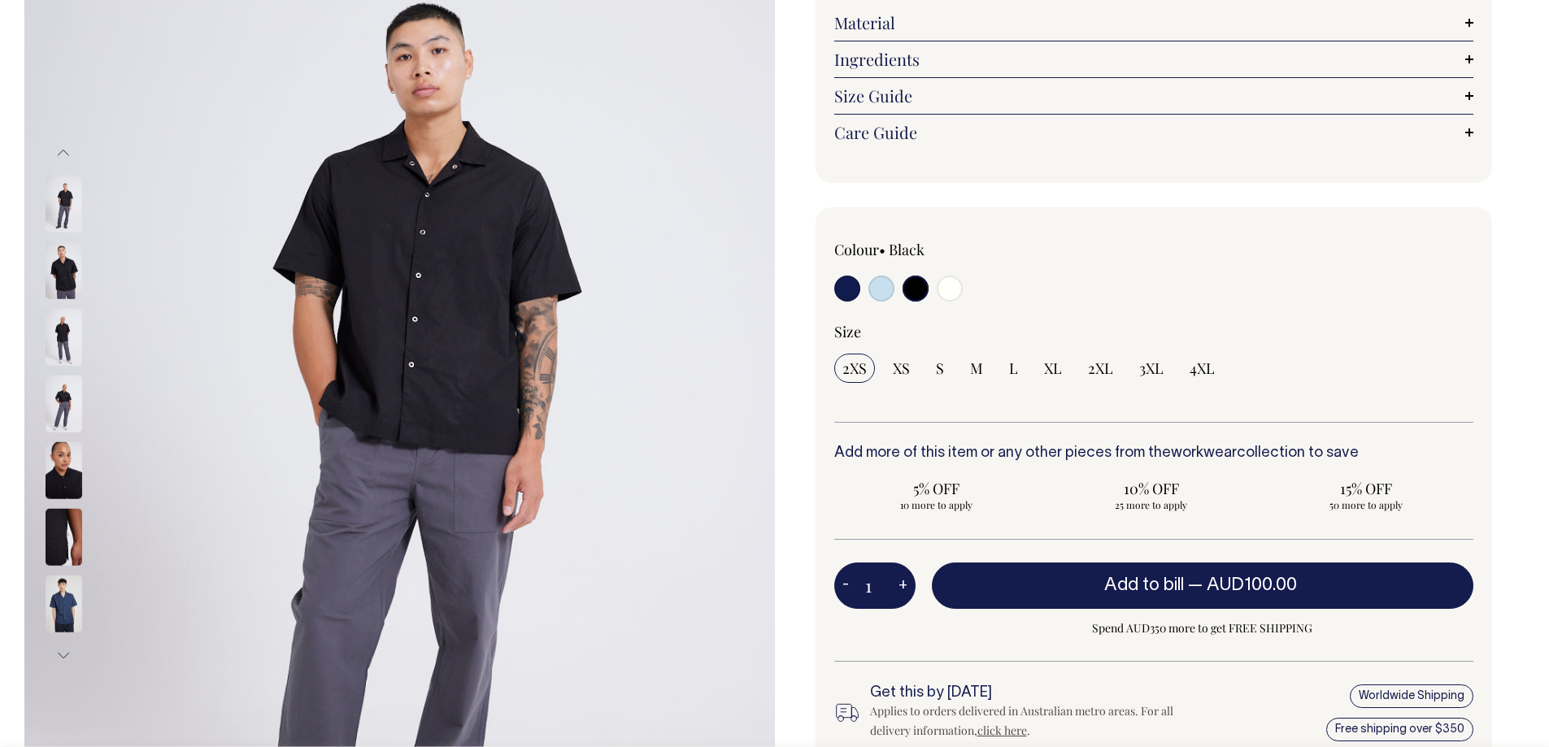
click at [867, 295] on div at bounding box center [962, 291] width 256 height 30
click at [884, 293] on input "radio" at bounding box center [881, 289] width 26 height 26
radio input "true"
select select "True Blue"
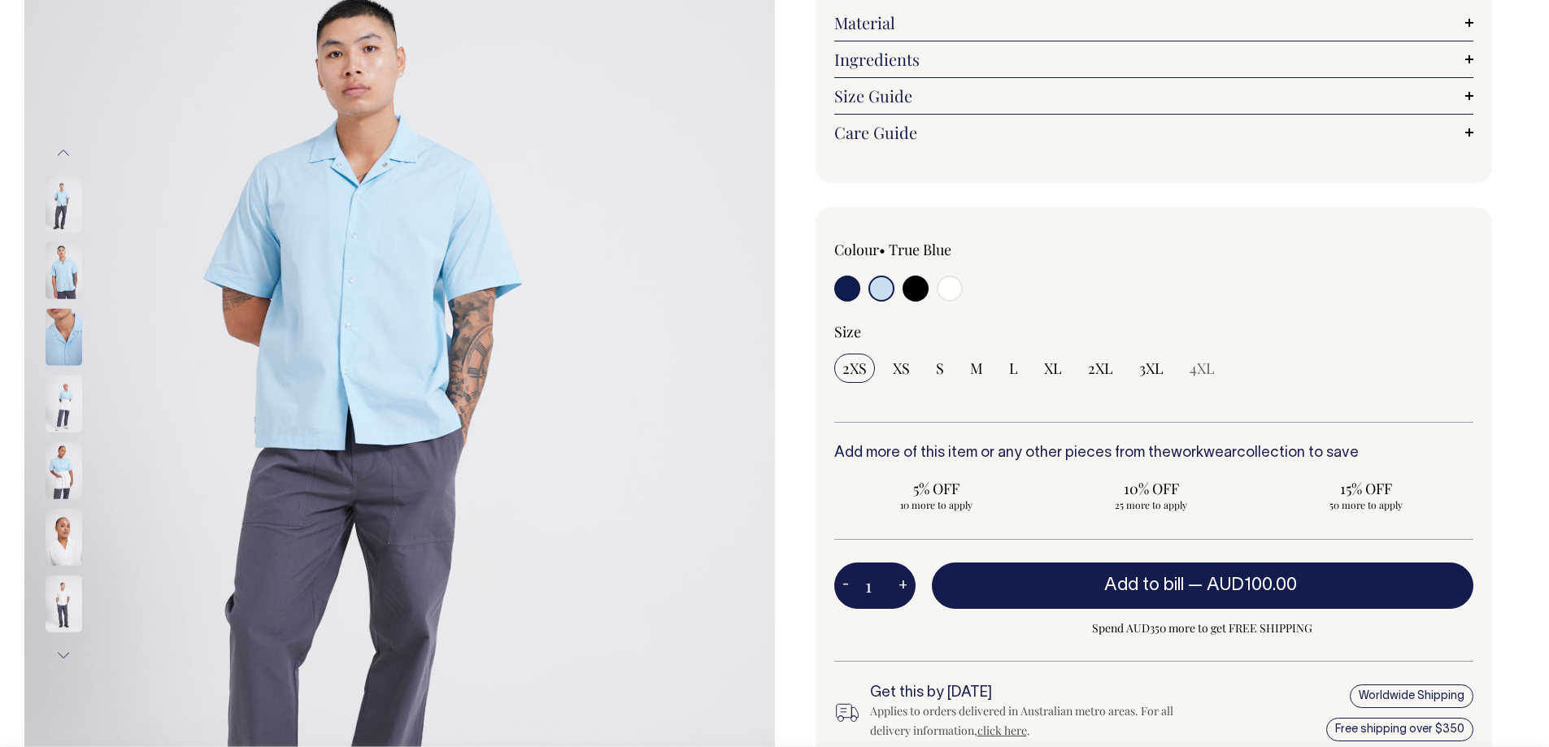
click at [914, 289] on input "radio" at bounding box center [915, 289] width 26 height 26
radio input "true"
select select "Black"
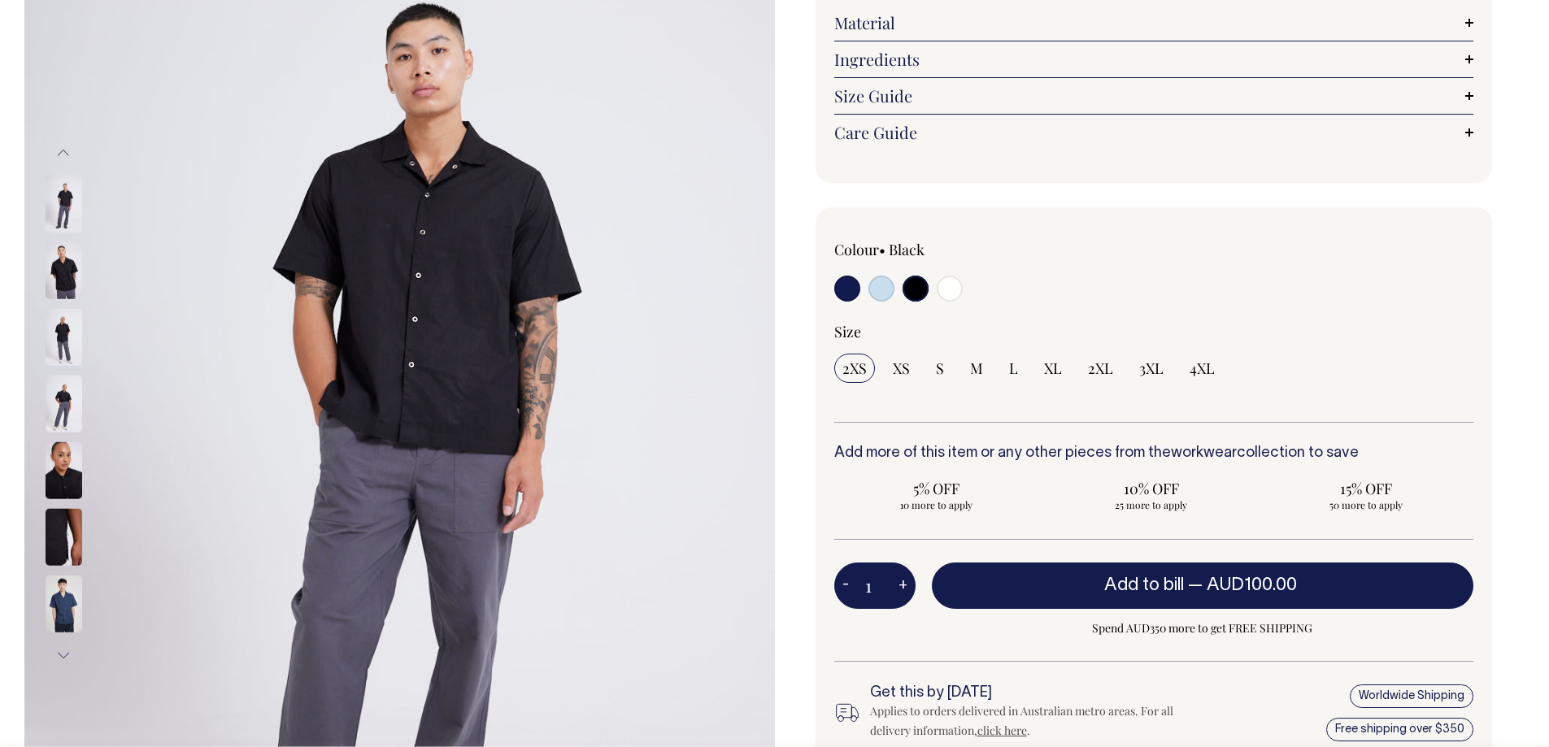
drag, startPoint x: 993, startPoint y: 185, endPoint x: 1005, endPoint y: 180, distance: 13.5
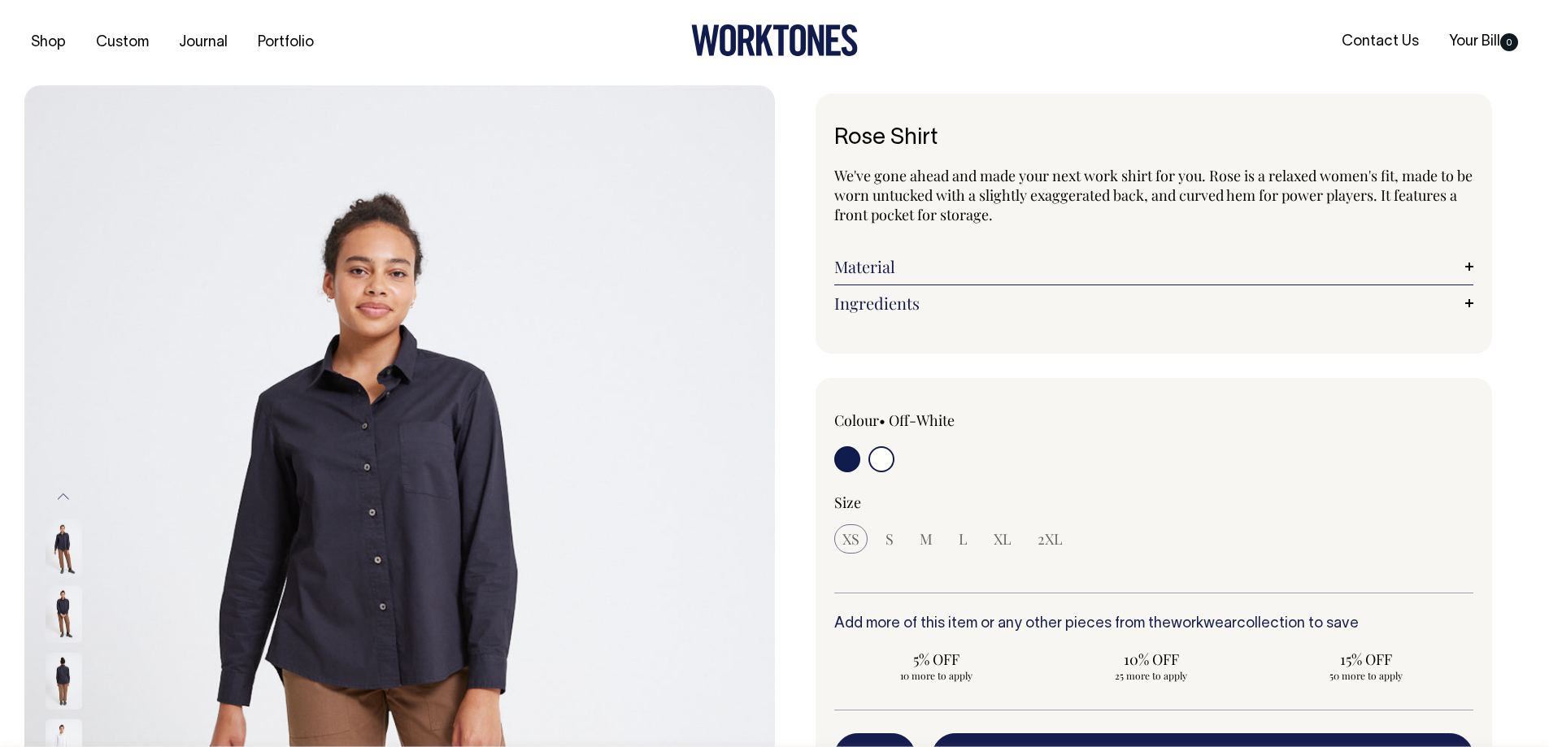
drag, startPoint x: 1044, startPoint y: 219, endPoint x: 1051, endPoint y: 215, distance: 8.4
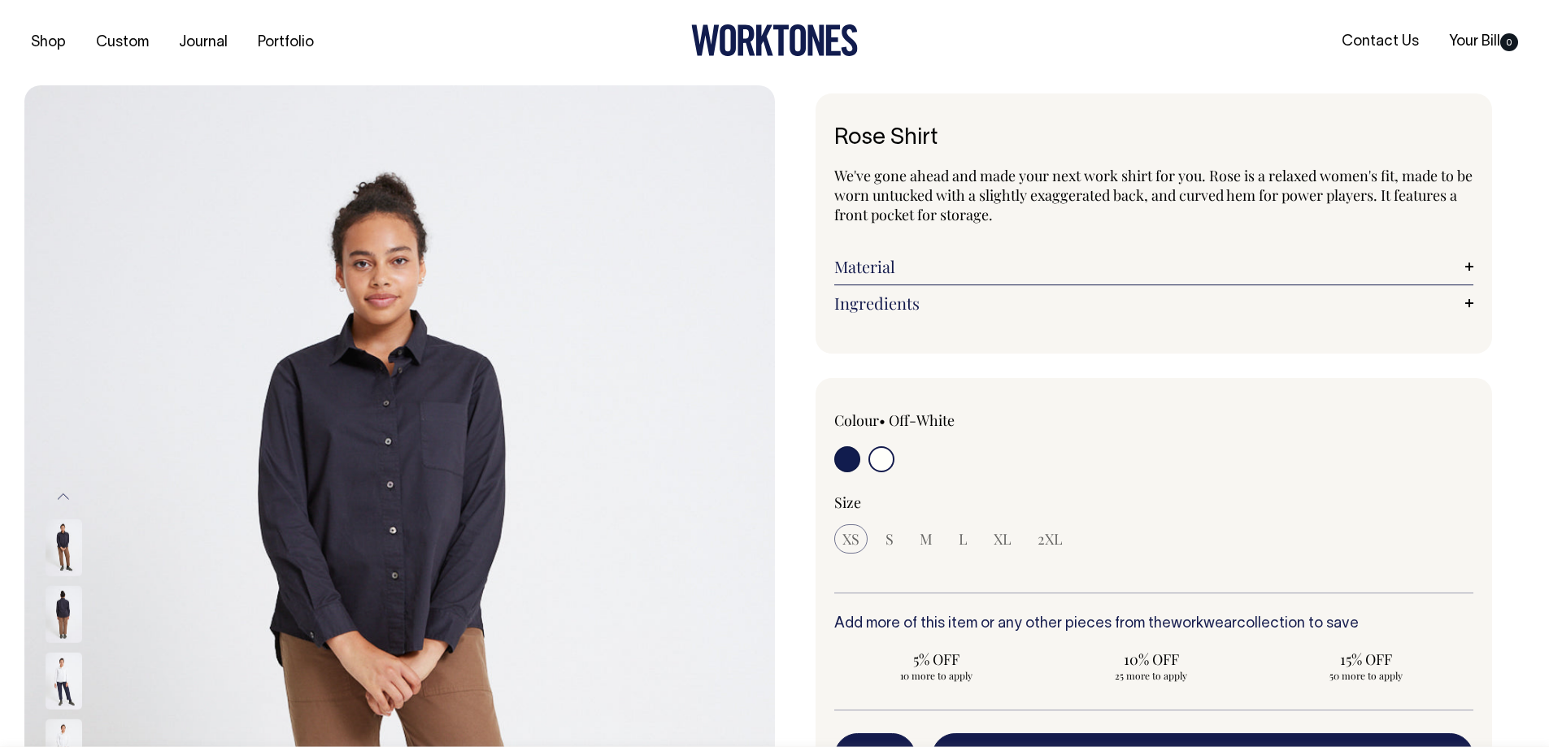
click at [60, 617] on img at bounding box center [64, 614] width 37 height 57
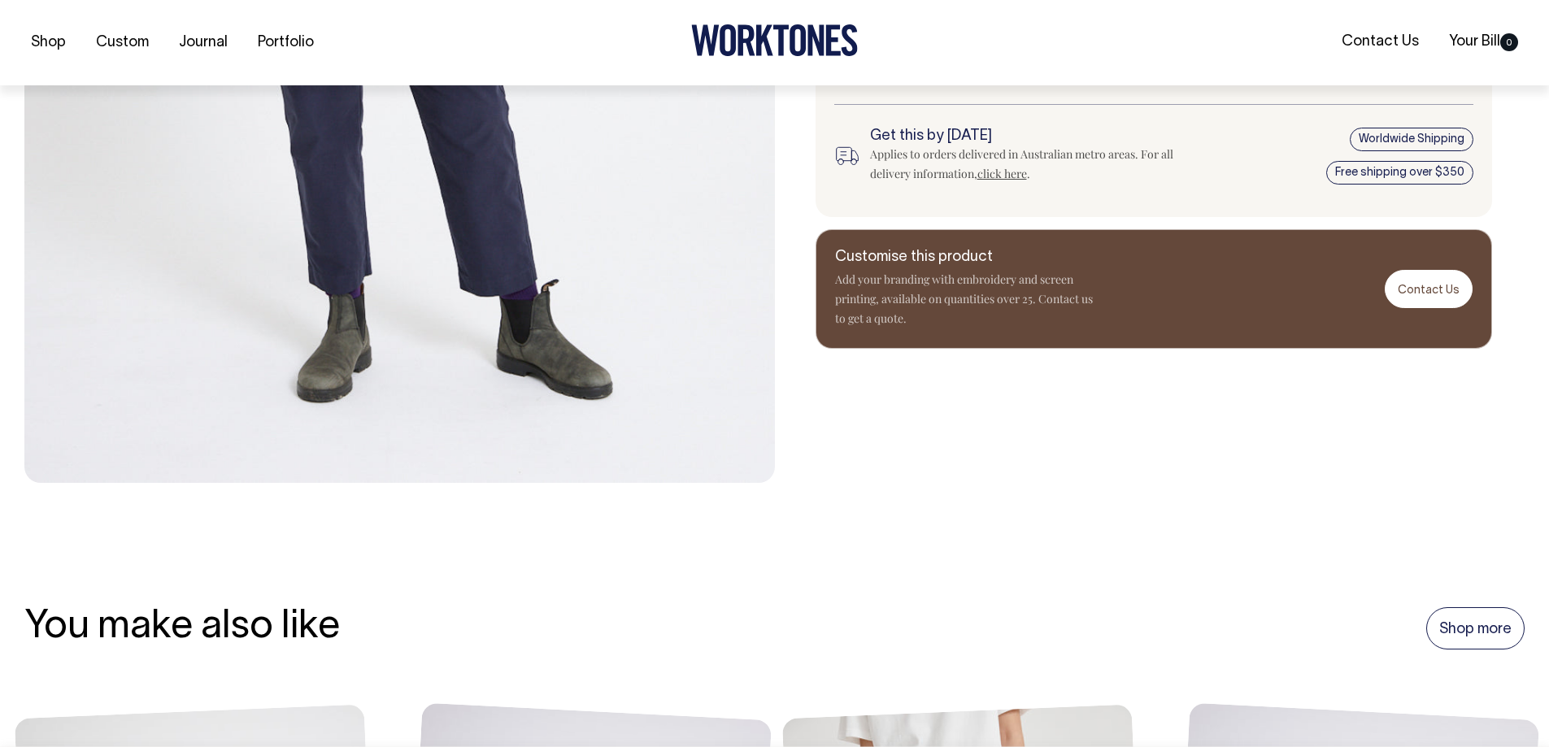
scroll to position [729, 0]
